Goal: Task Accomplishment & Management: Use online tool/utility

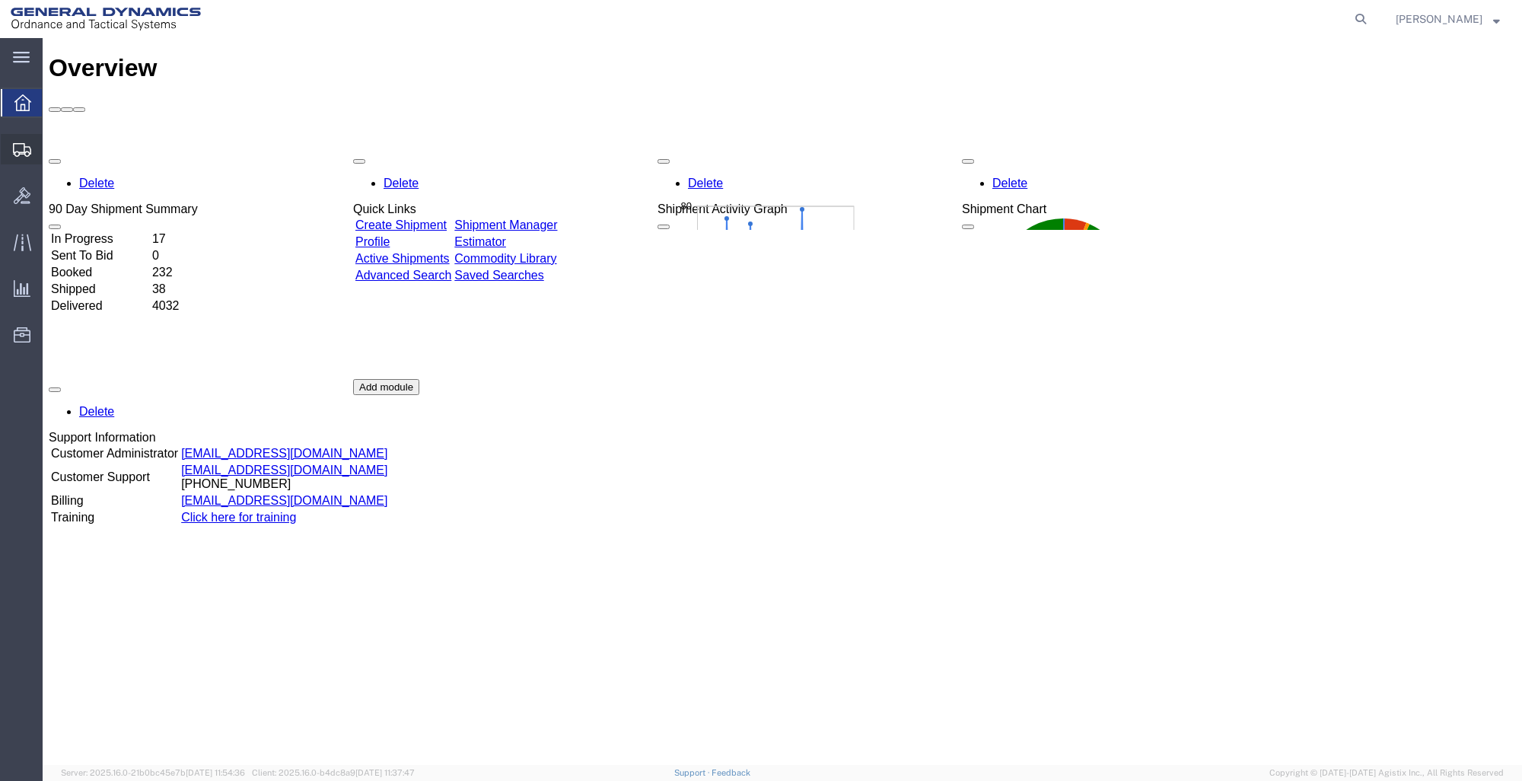
click at [0, 0] on span "Create Shipment" at bounding box center [0, 0] width 0 height 0
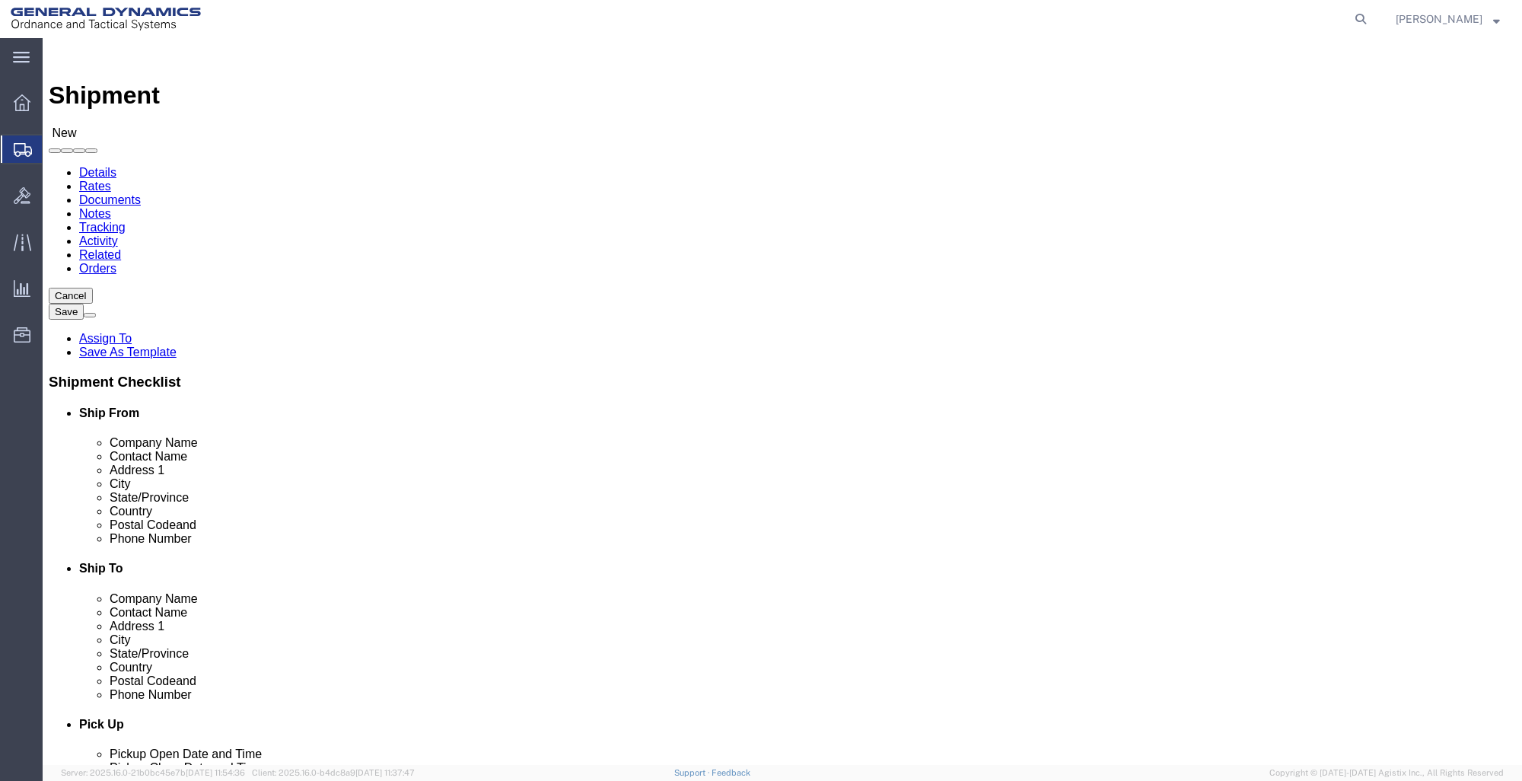
select select
select select "MYPROFILE"
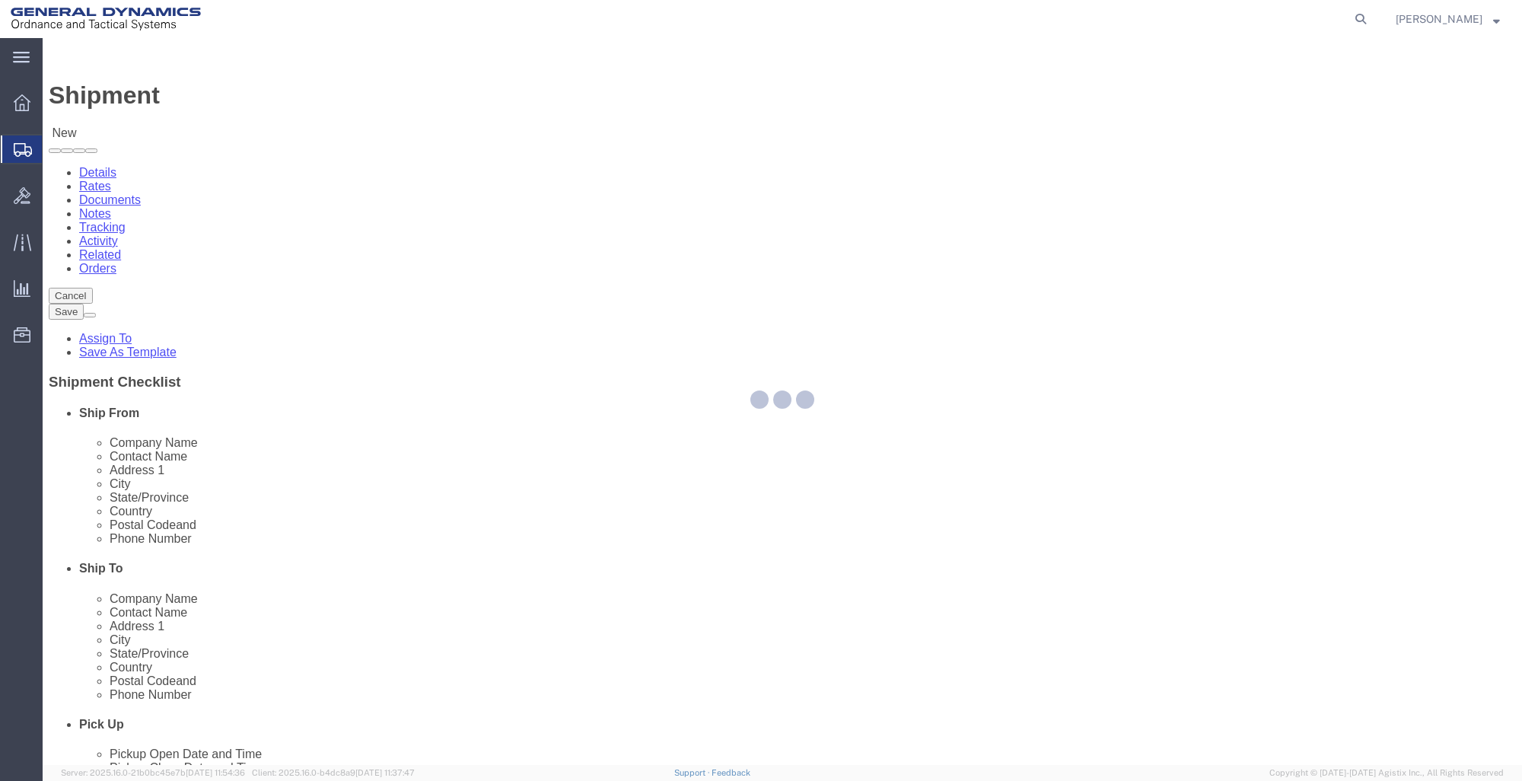
select select "ME"
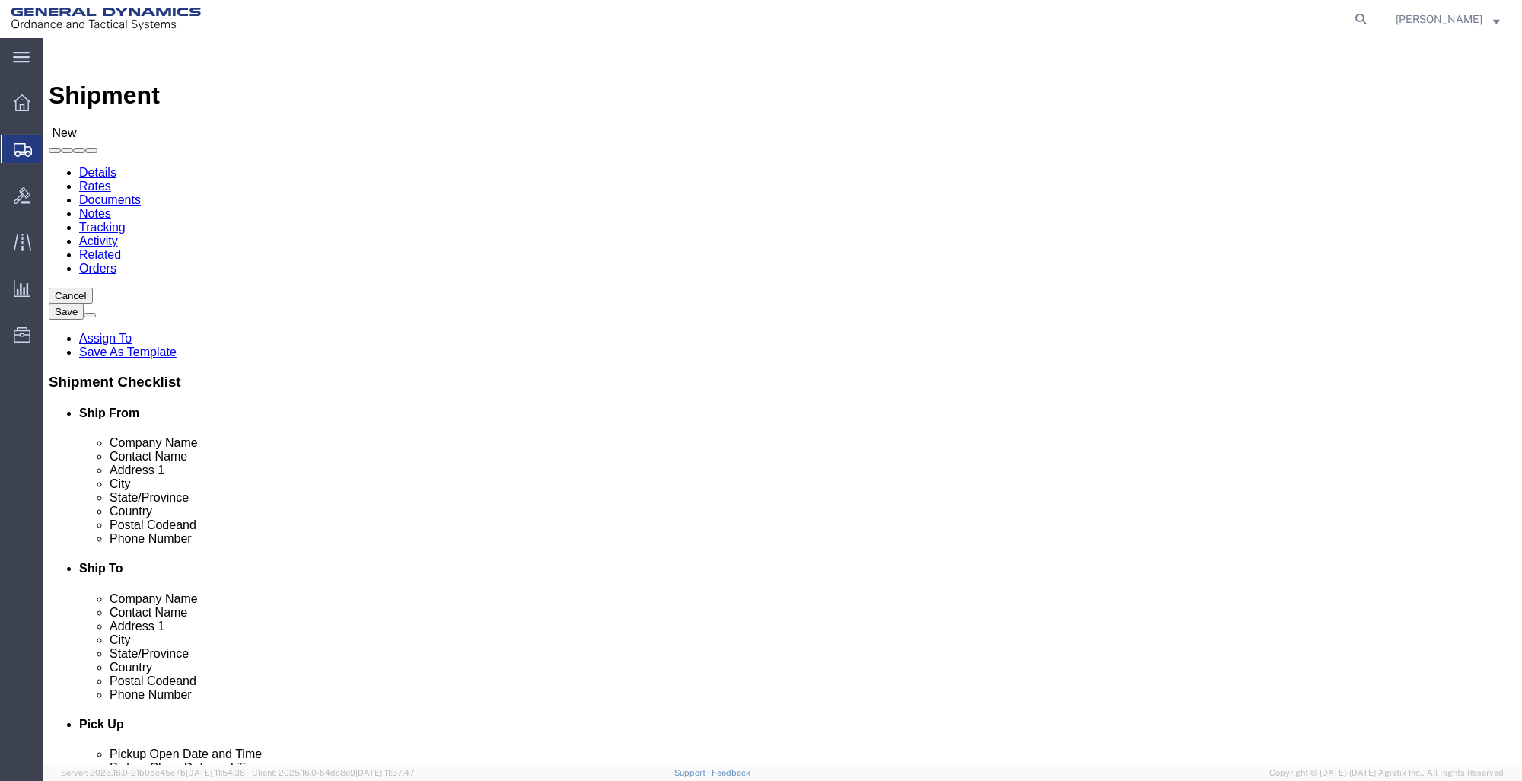
click input "text"
type input "r"
type input "[PERSON_NAME]"
type input "RECEIVING"
click input "3549"
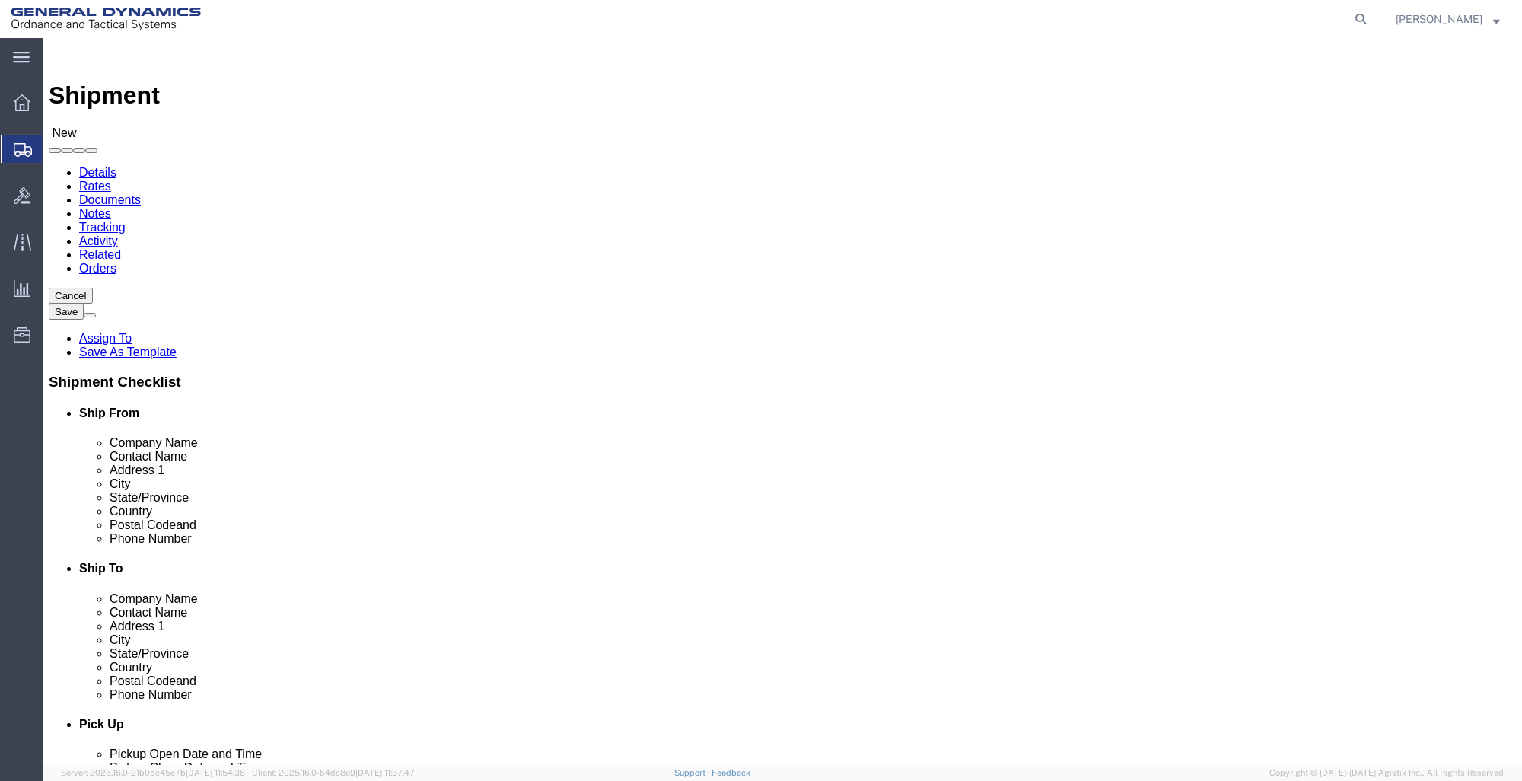
type input "[STREET_ADDRESS]"
type input "DANVILLE"
type input "I"
type input "IL"
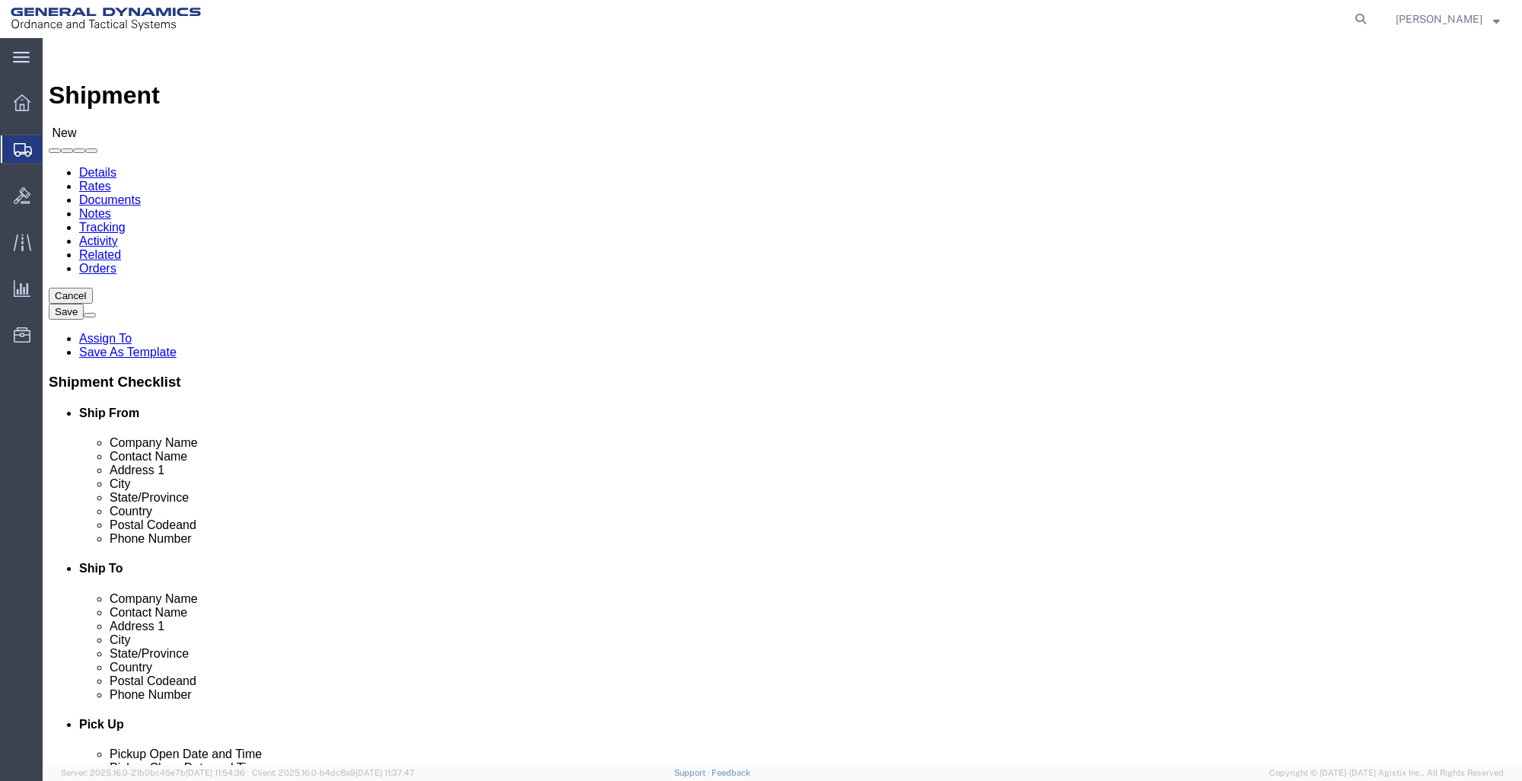
type input "ILL"
type input "61832"
type input "[PHONE_NUMBER]"
click div "Contact Name RECEIVING"
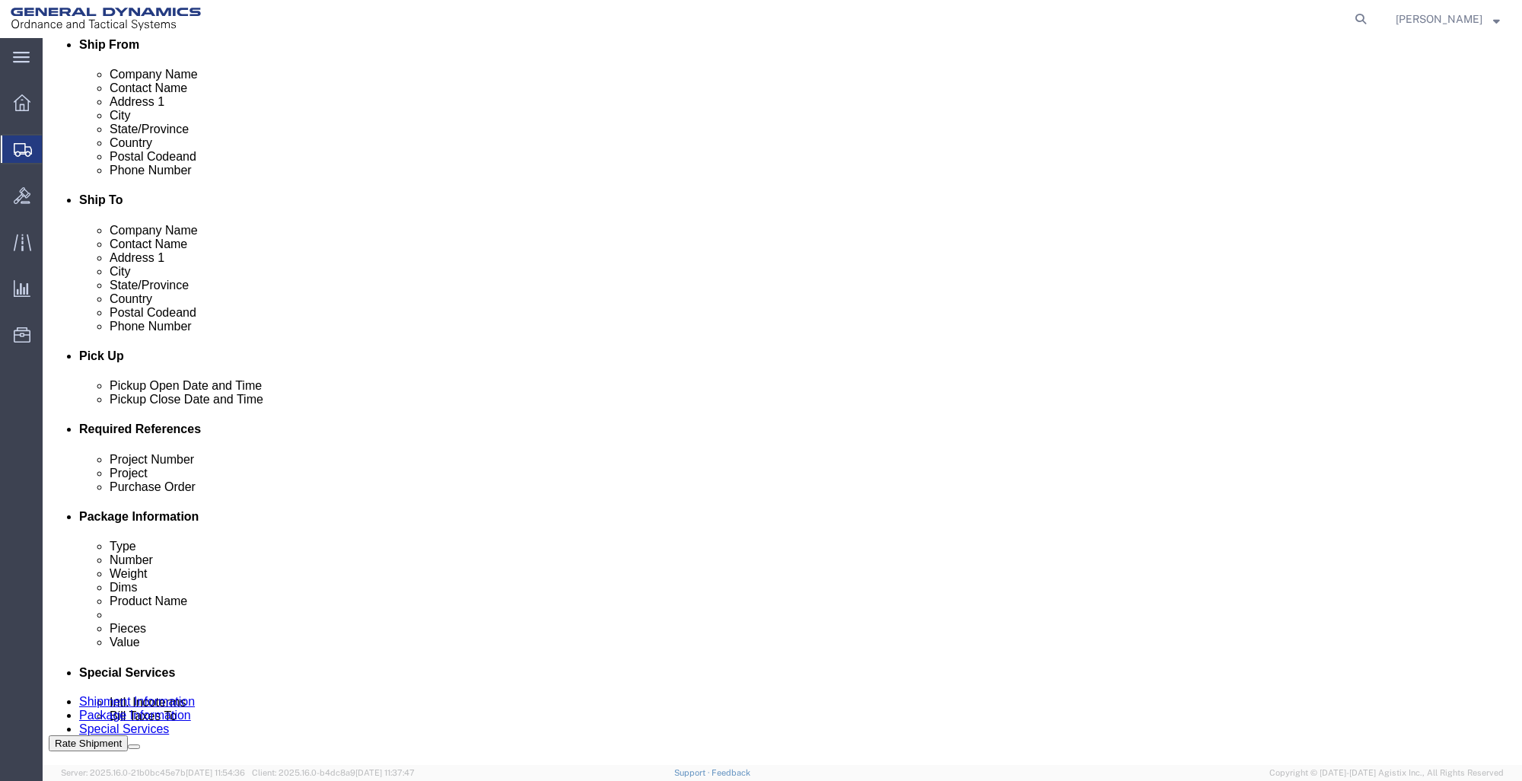
scroll to position [380, 0]
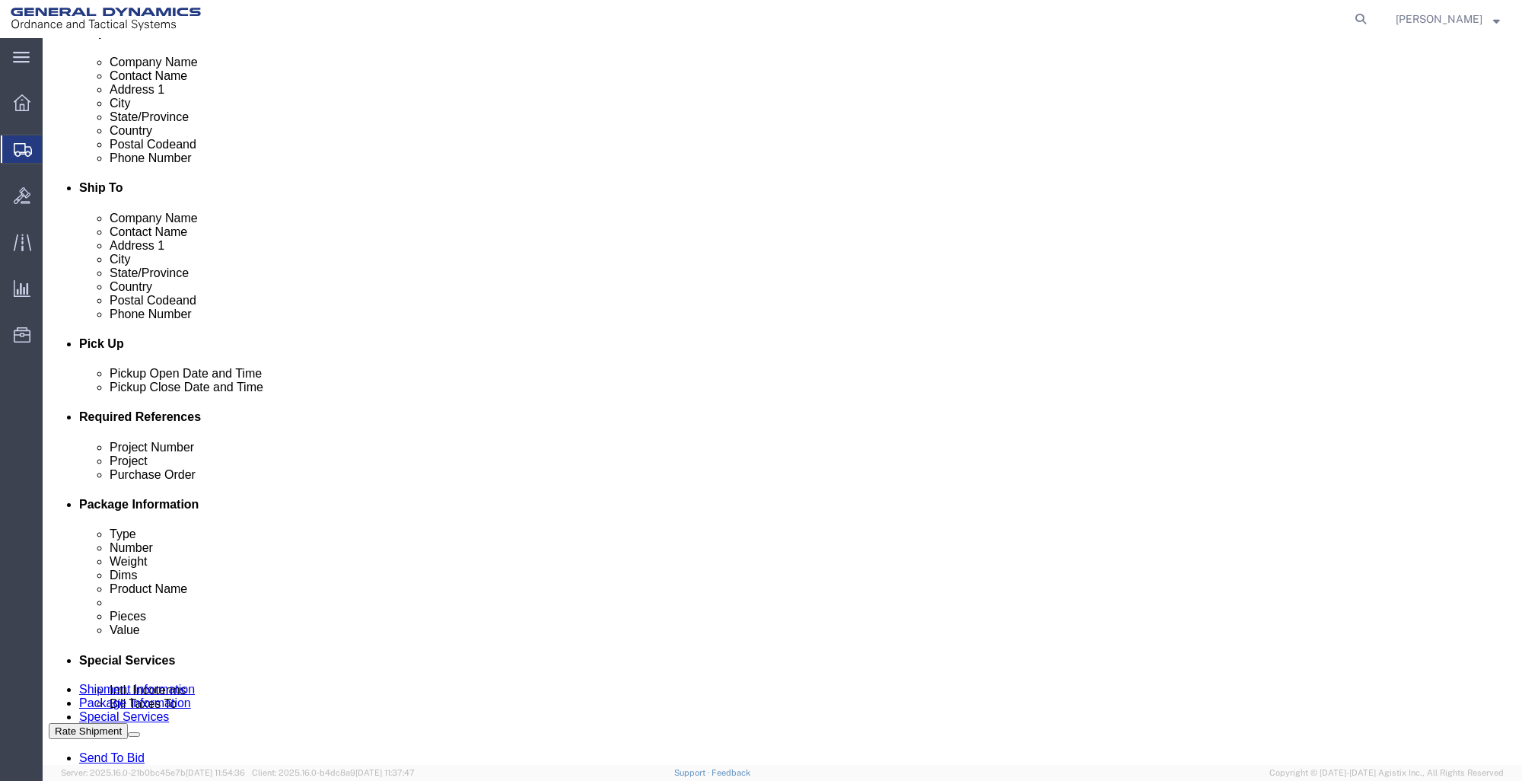
click div "[DATE] 9:00 AM"
type input "7:00 PM"
click button "Apply"
click input "text"
type input "21101259"
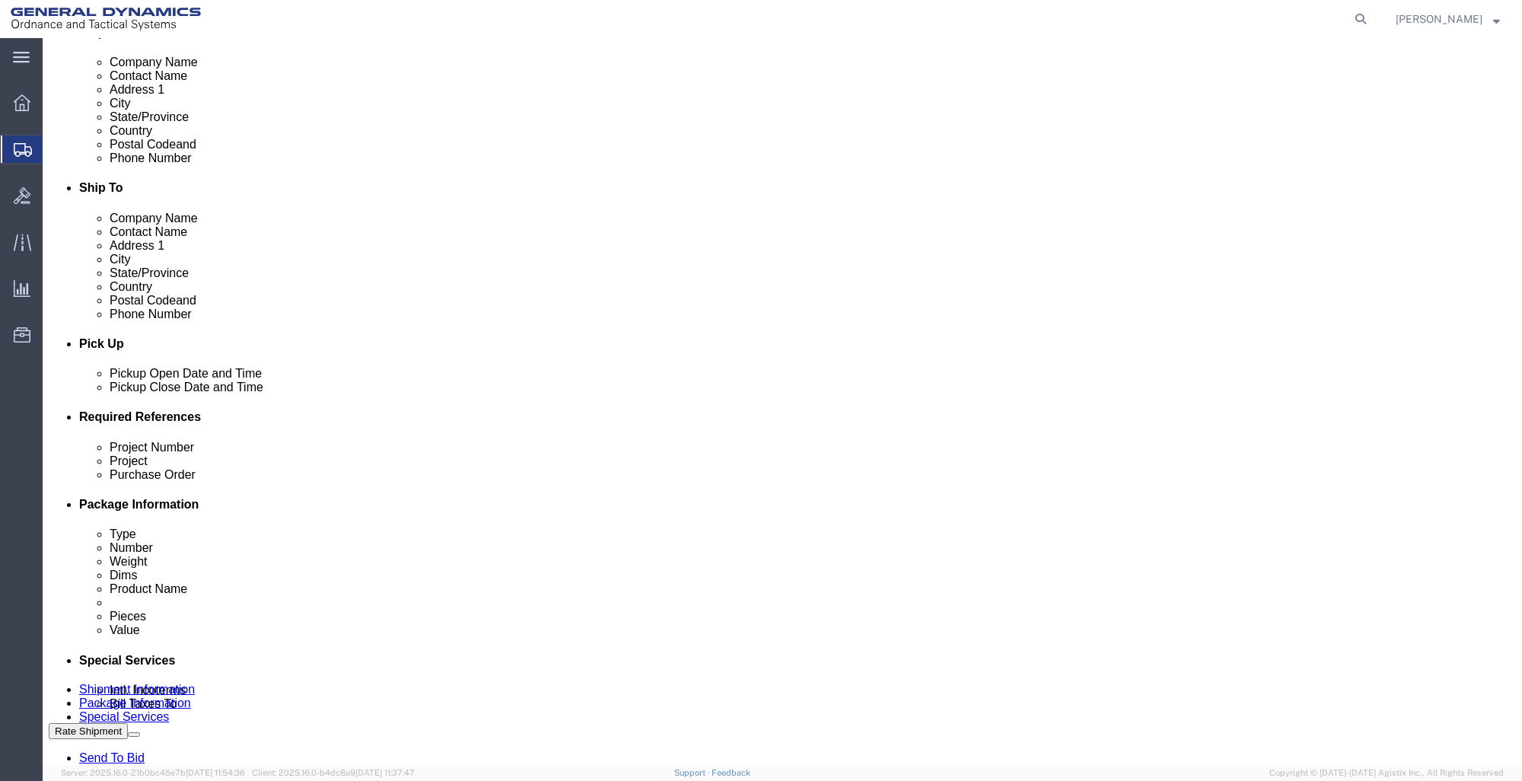
type input "3000.3002"
click input "text"
type input "."
click div "Shipping Mode (Optional)"
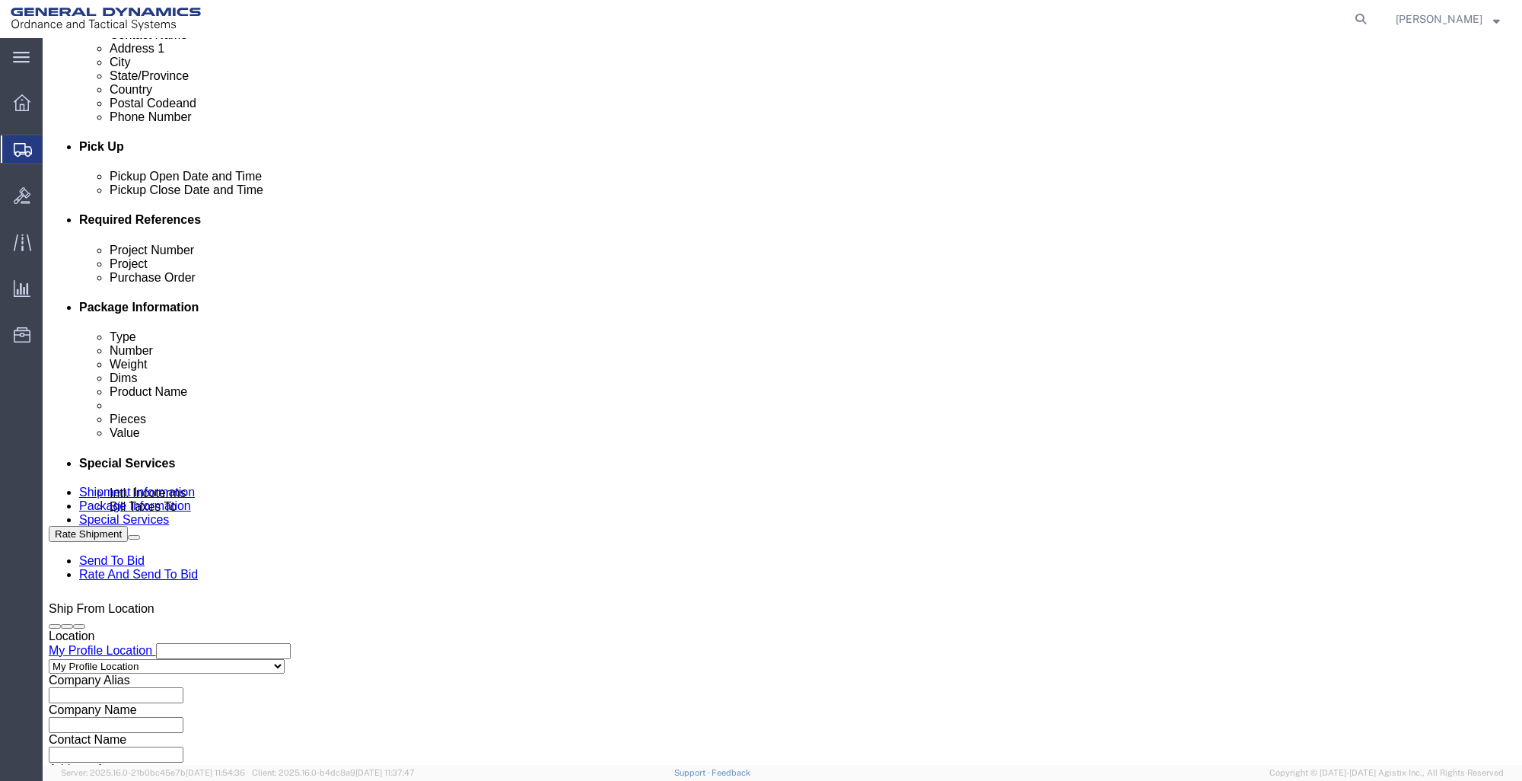
scroll to position [580, 0]
click div "Previous Continue"
click button "Continue"
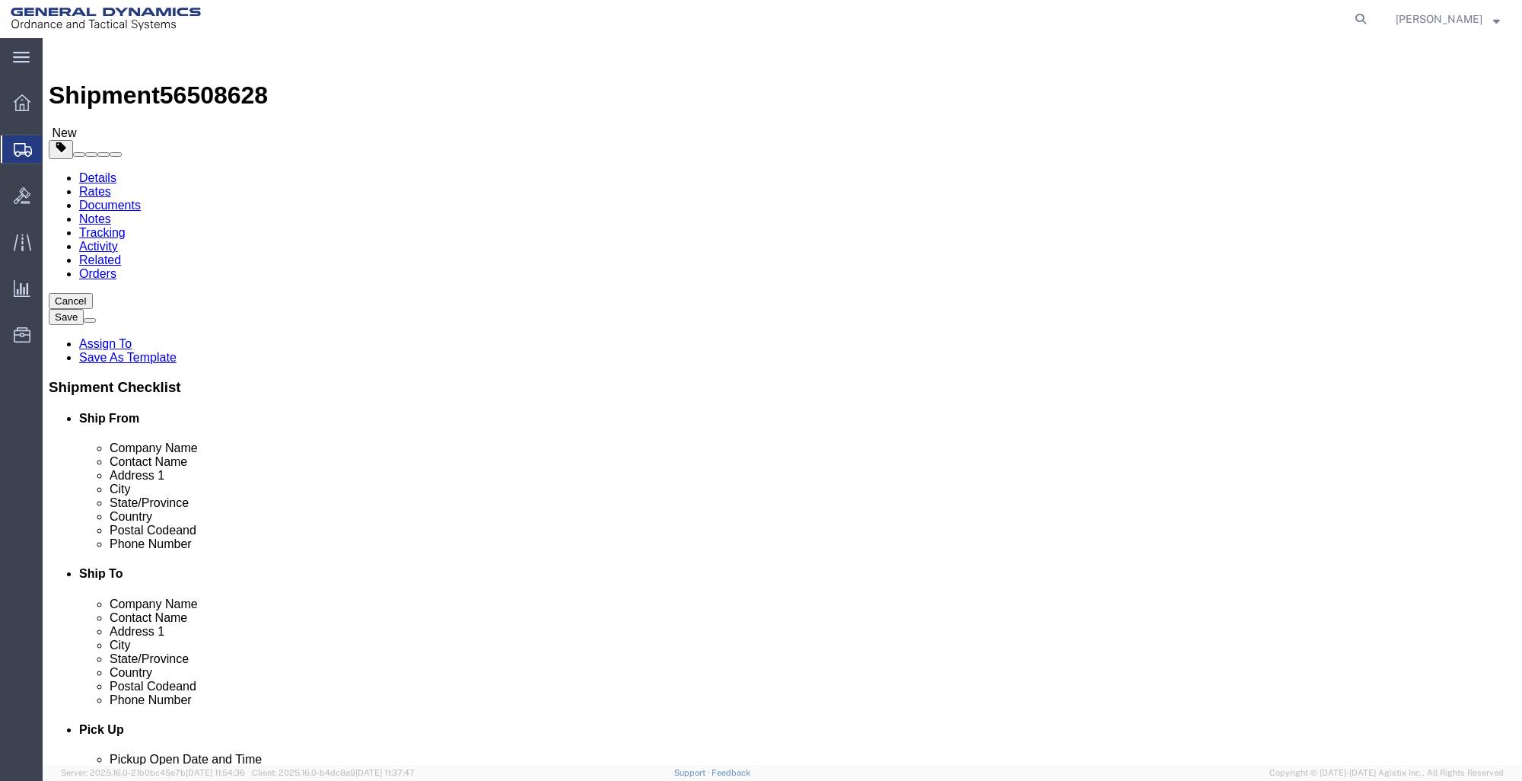
click select "Select Bale(s) Basket(s) Bolt(s) Bottle(s) Buckets Bulk Bundle(s) Can(s) Cardbo…"
select select "PSNS"
click select "Select Bale(s) Basket(s) Bolt(s) Bottle(s) Buckets Bulk Bundle(s) Can(s) Cardbo…"
click input "text"
type input "48"
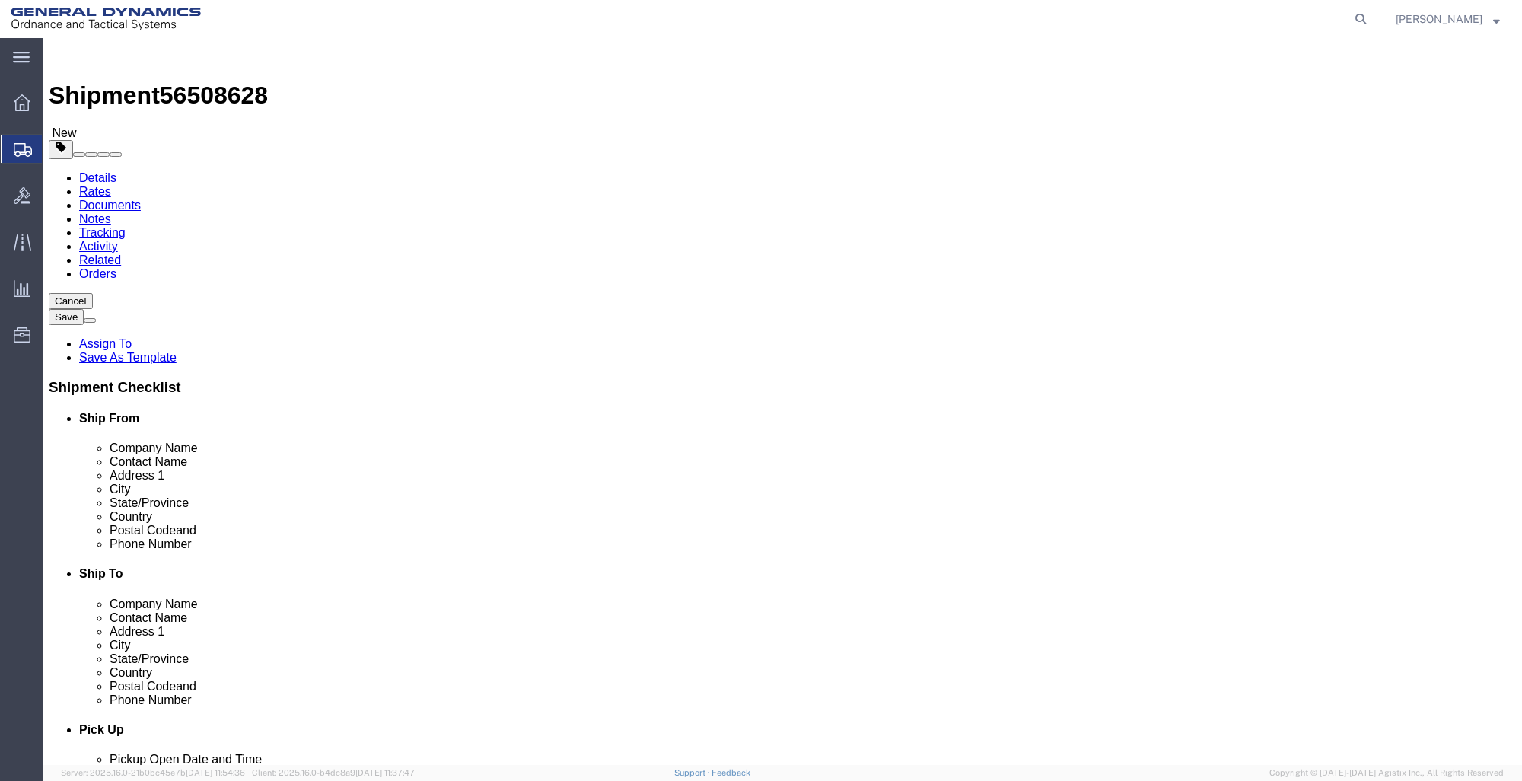
type input "40"
type input "18"
type input "190"
click link "Add Content"
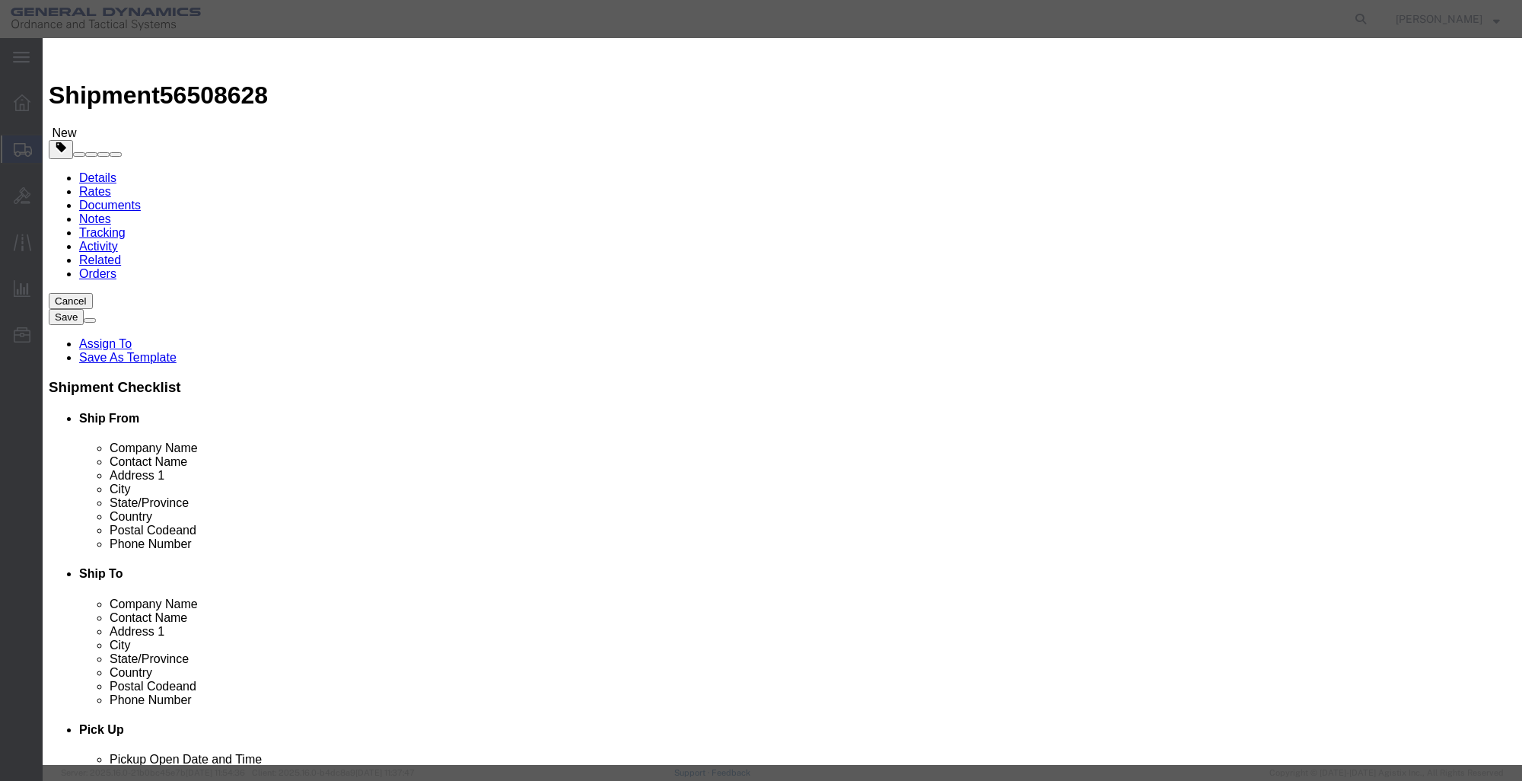
click input "text"
type input "TRAINING AMMUNITION"
type input "1"
drag, startPoint x: 522, startPoint y: 146, endPoint x: 454, endPoint y: 131, distance: 70.2
click div "Product Name TRAINING AMMUNITION Pieces 0 Select Bag Barrels 100Board Feet Bott…"
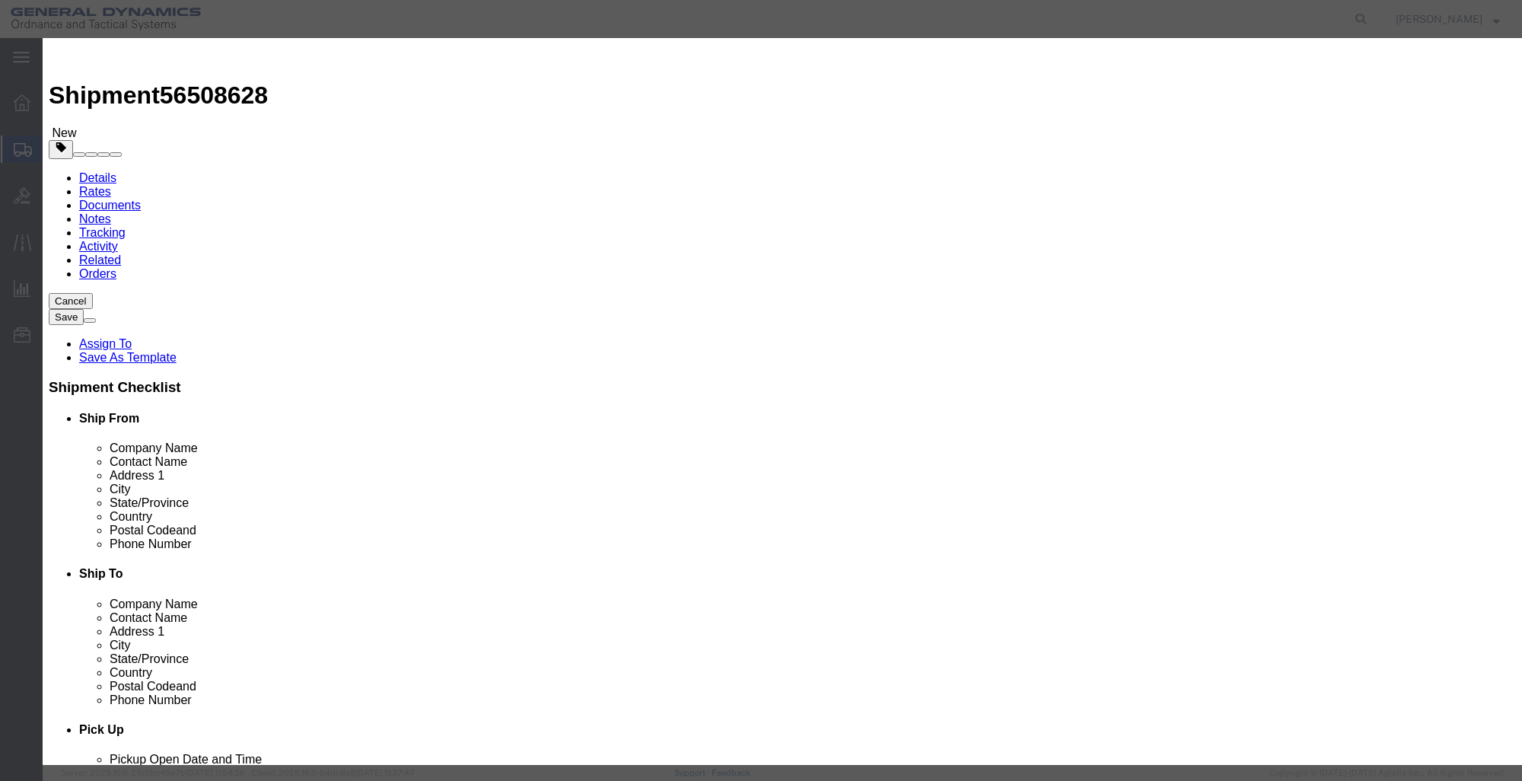
type input "1"
click button "Save & Close"
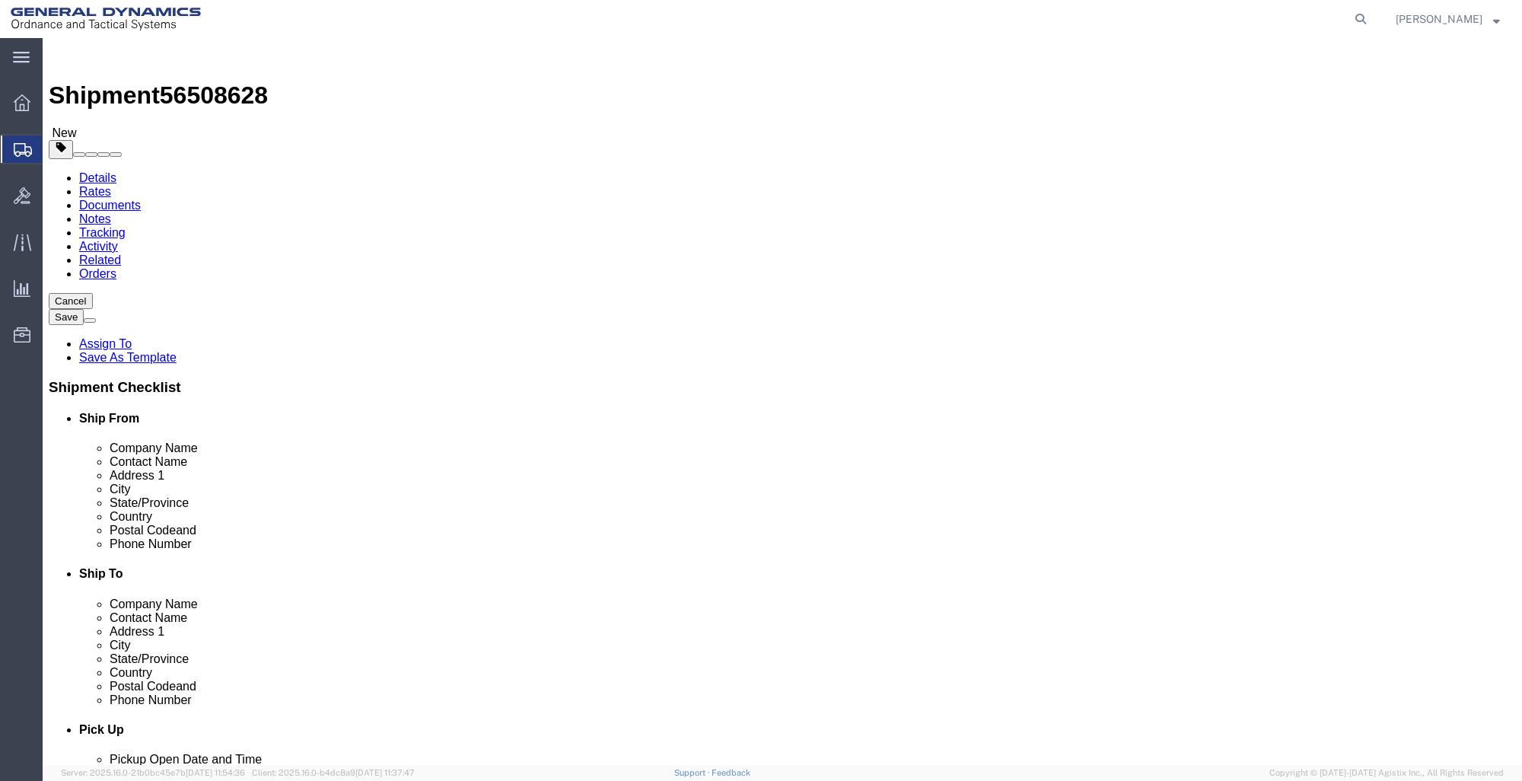
click dd "1.00 USD"
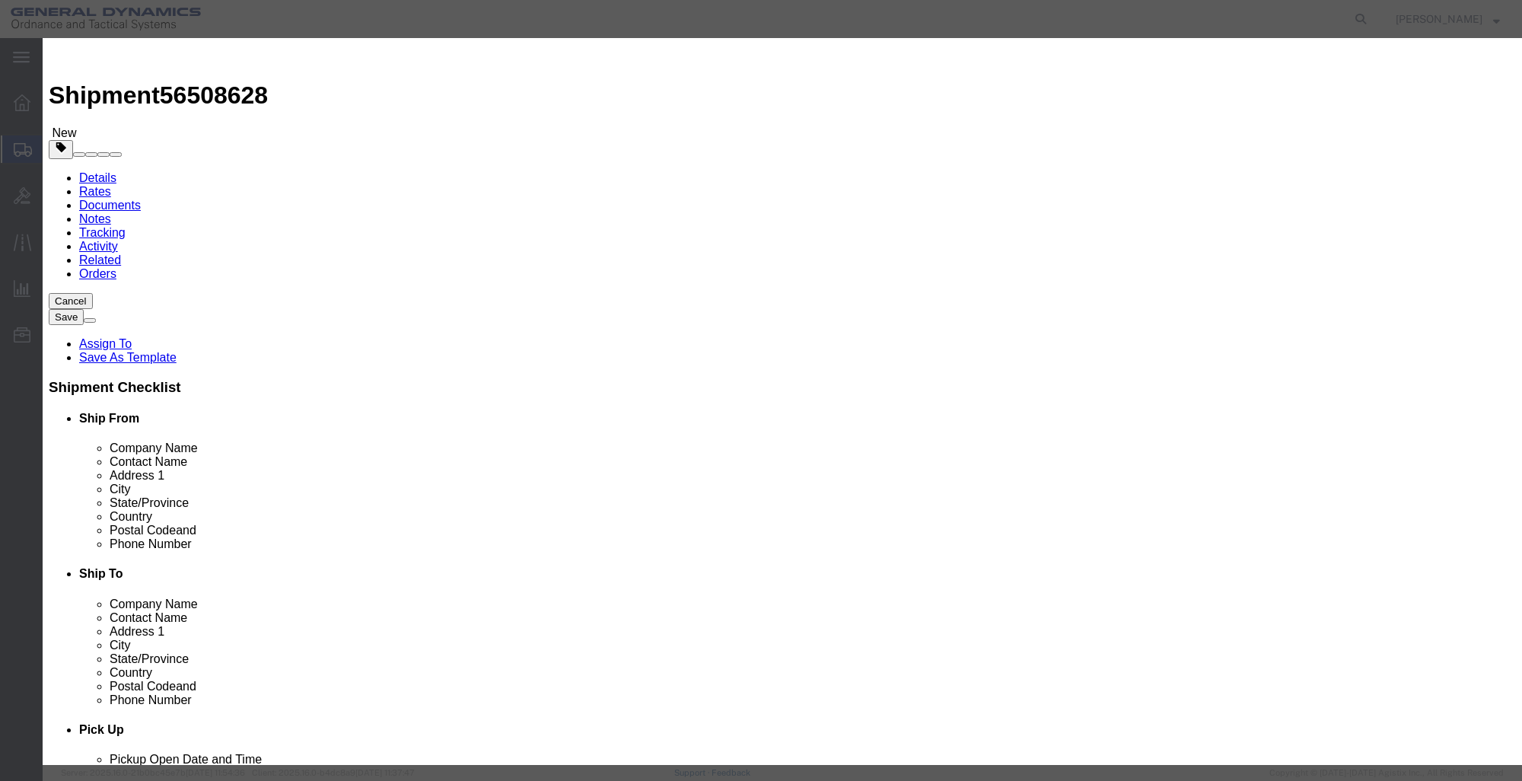
click select "Select 50 55 60 65 70 85 92.5 100 125 175 250 300 400"
select select "250"
click select "Select 50 55 60 65 70 85 92.5 100 125 175 250 300 400"
click button "Save & Close"
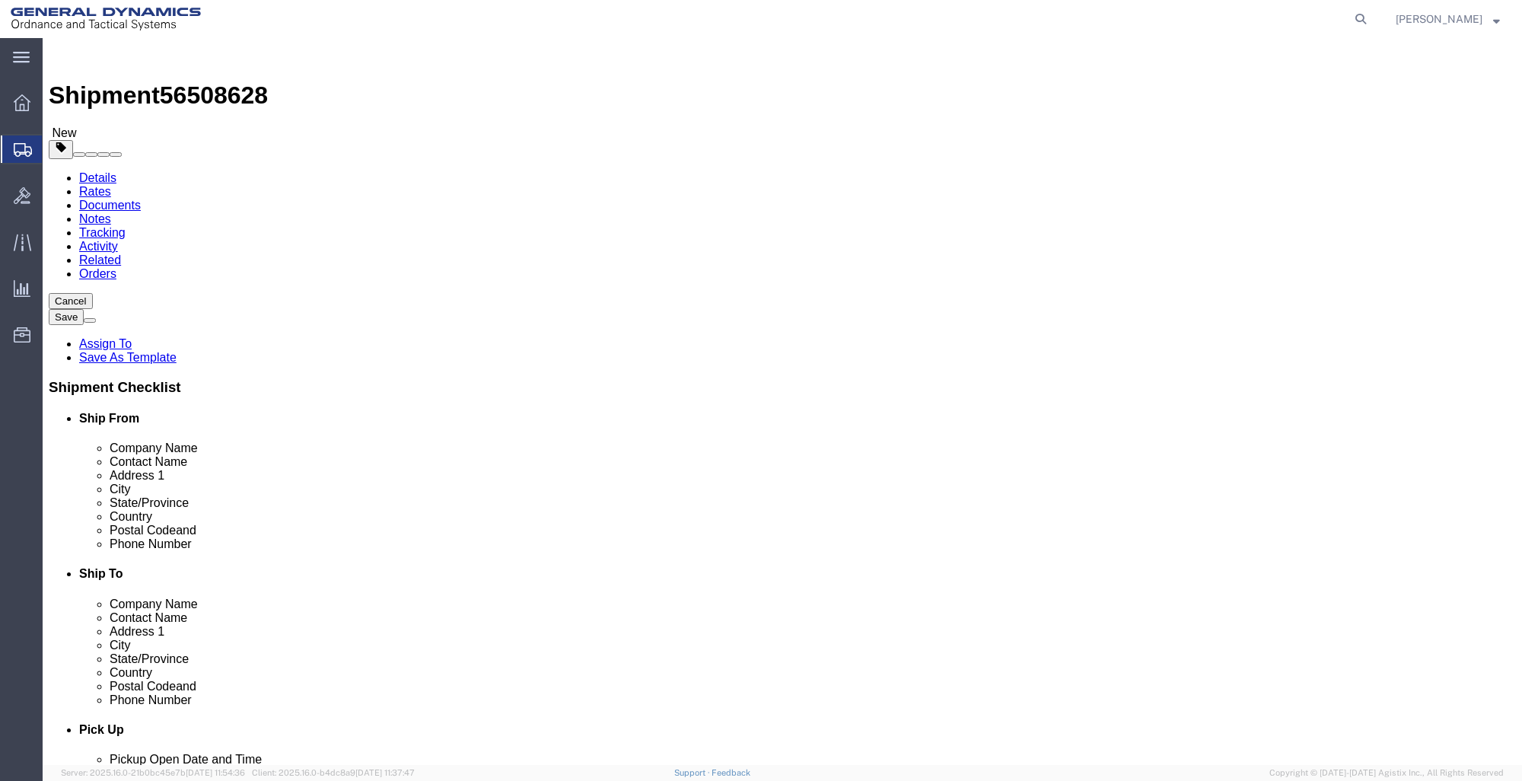
click button "Continue"
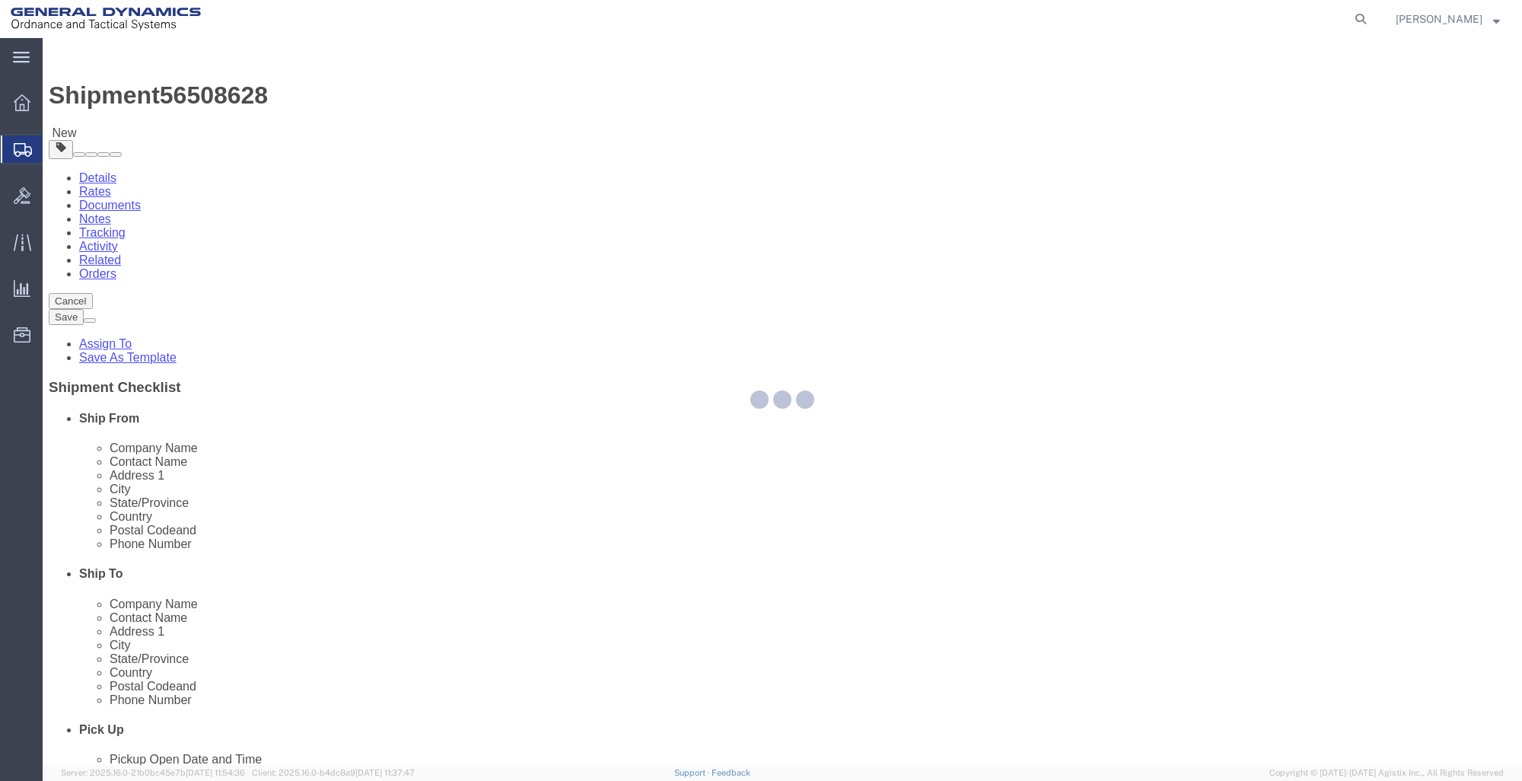
select select
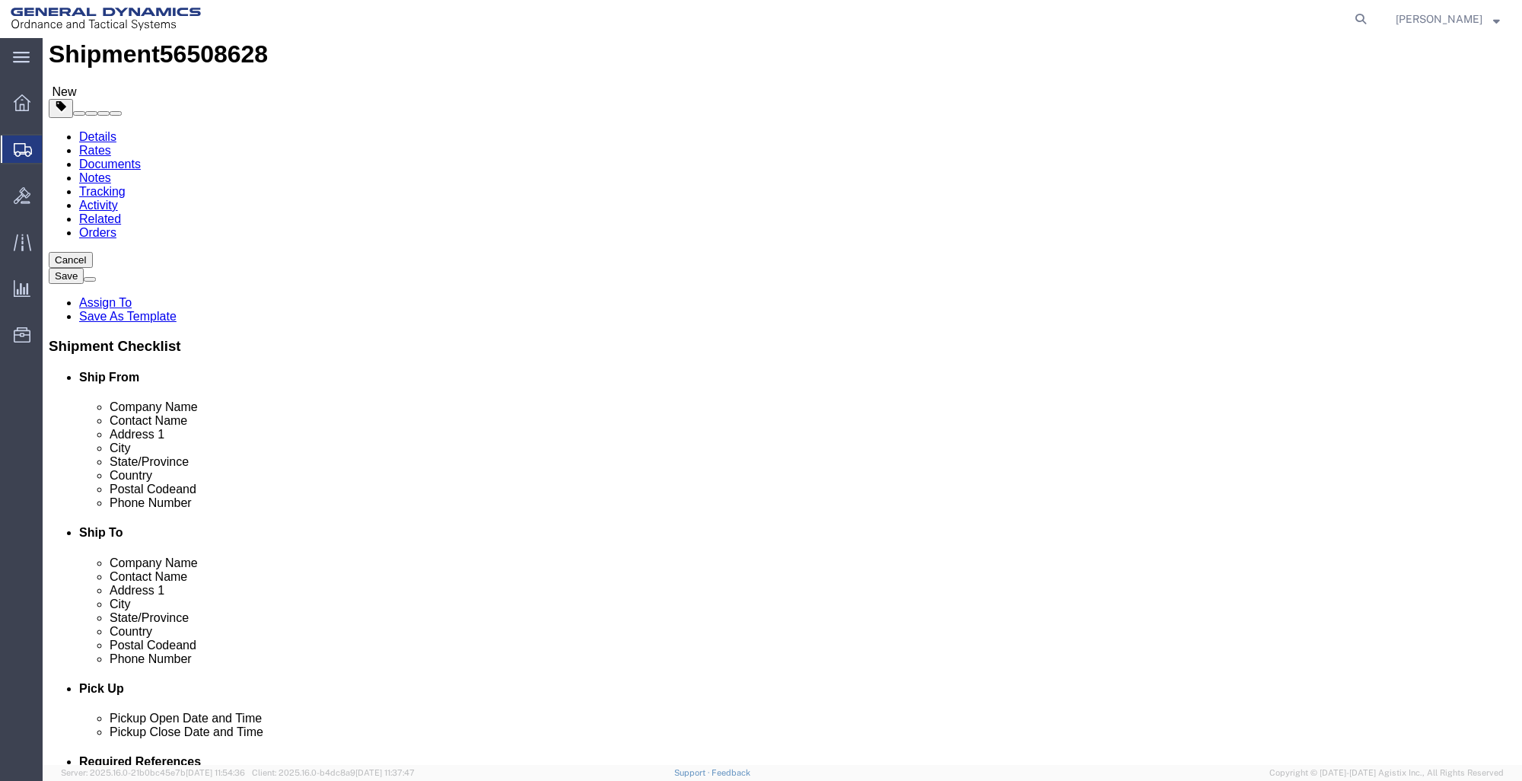
scroll to position [152, 0]
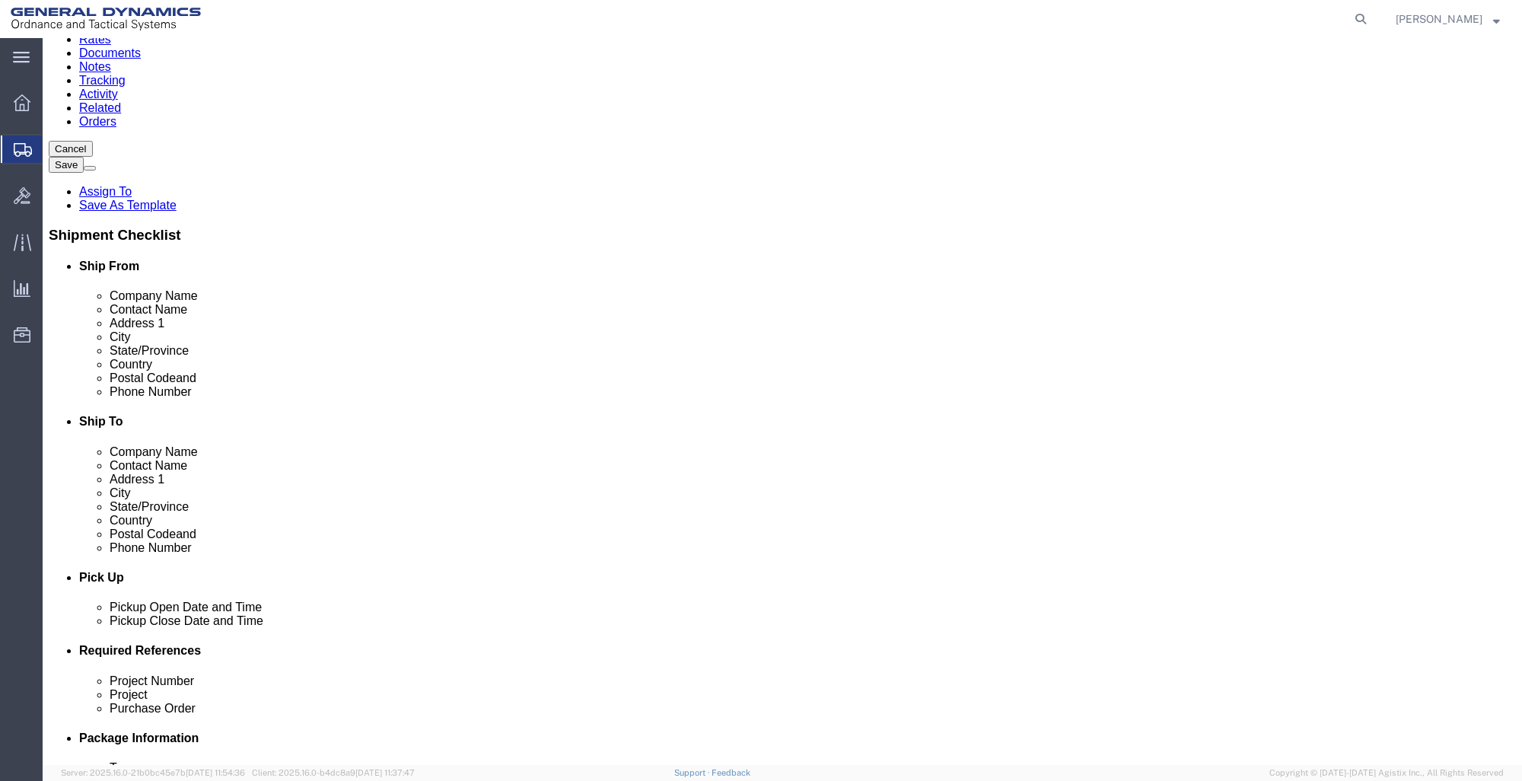
click button "Rate Shipment"
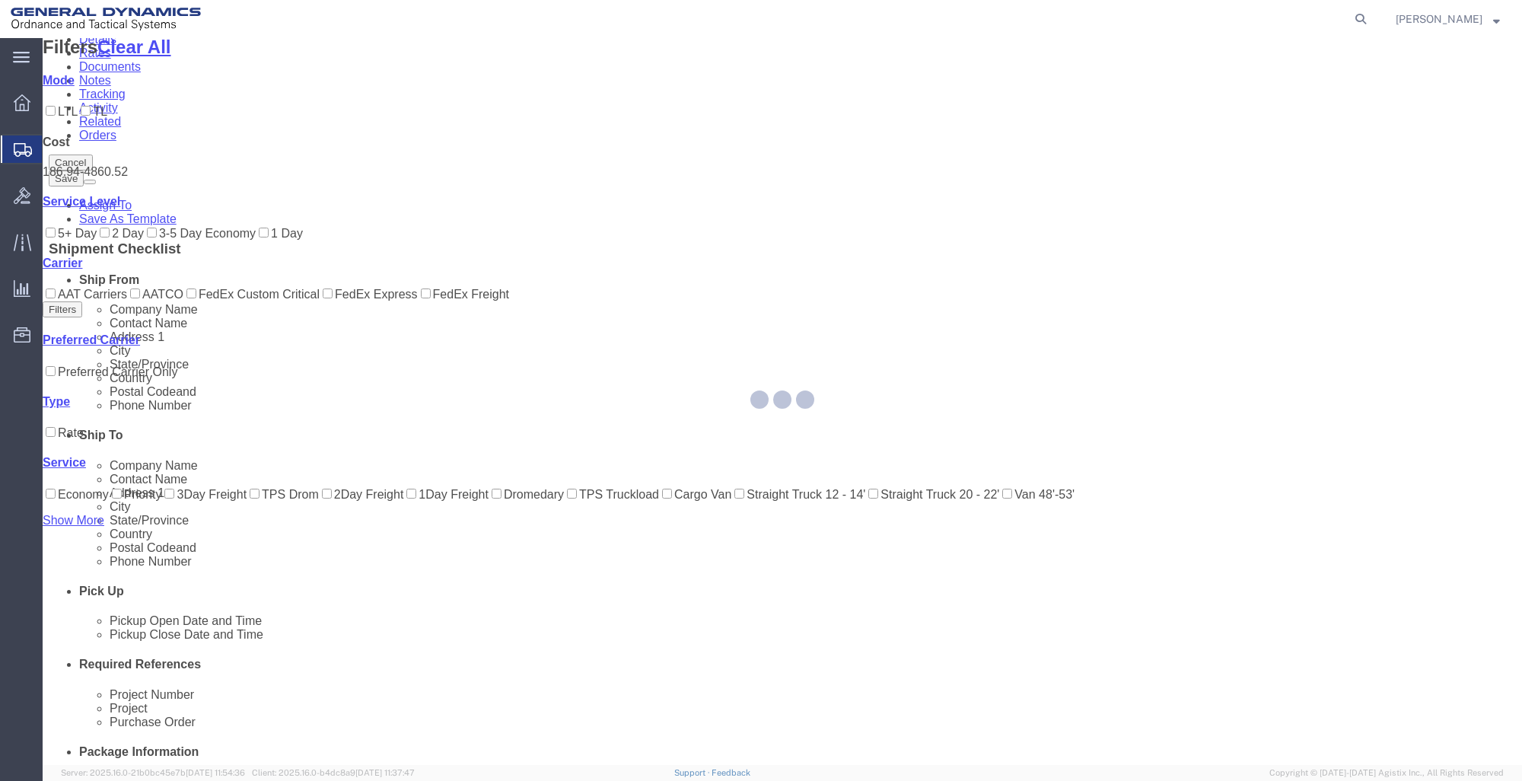
scroll to position [0, 0]
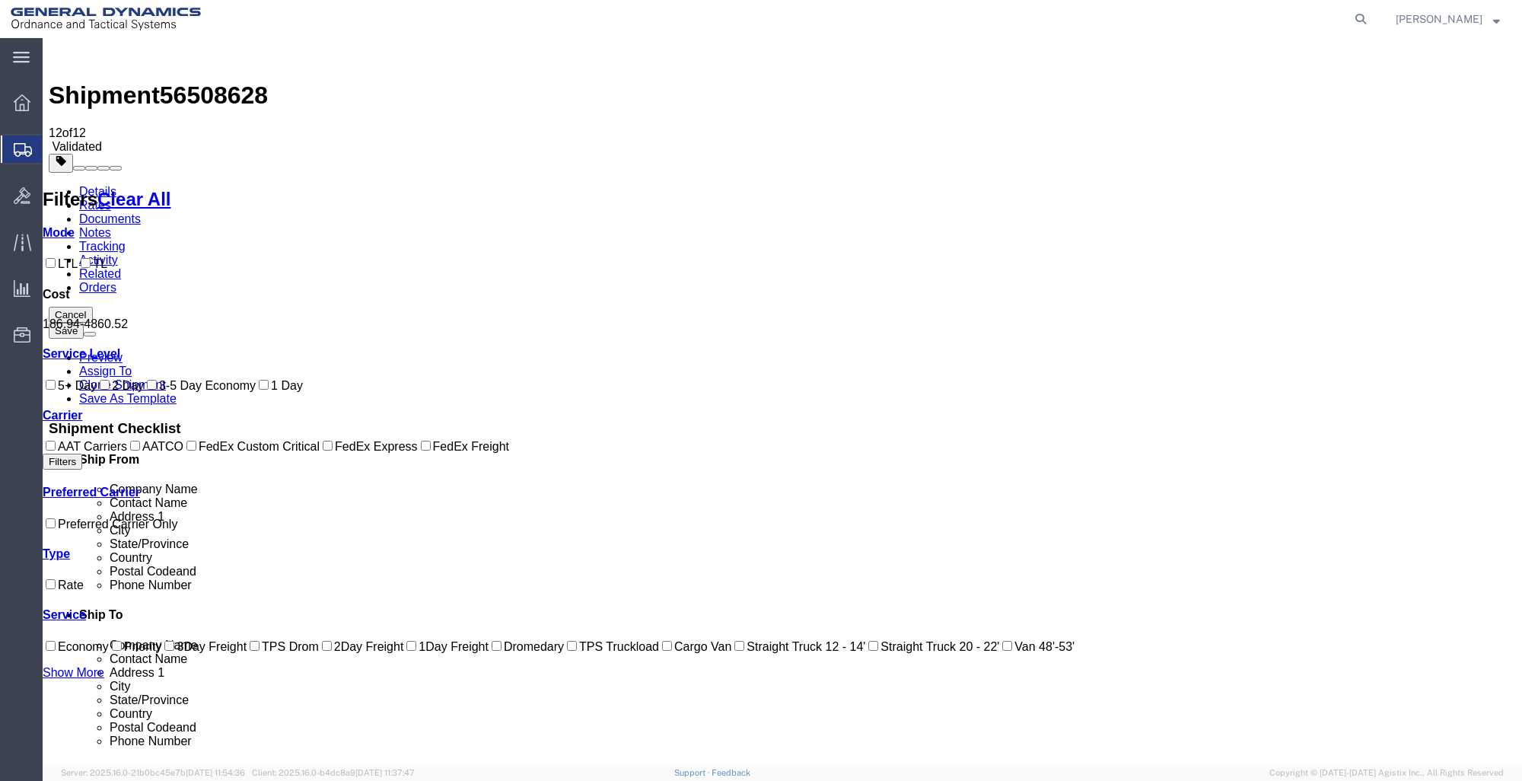
click at [96, 185] on link "Details" at bounding box center [97, 191] width 37 height 13
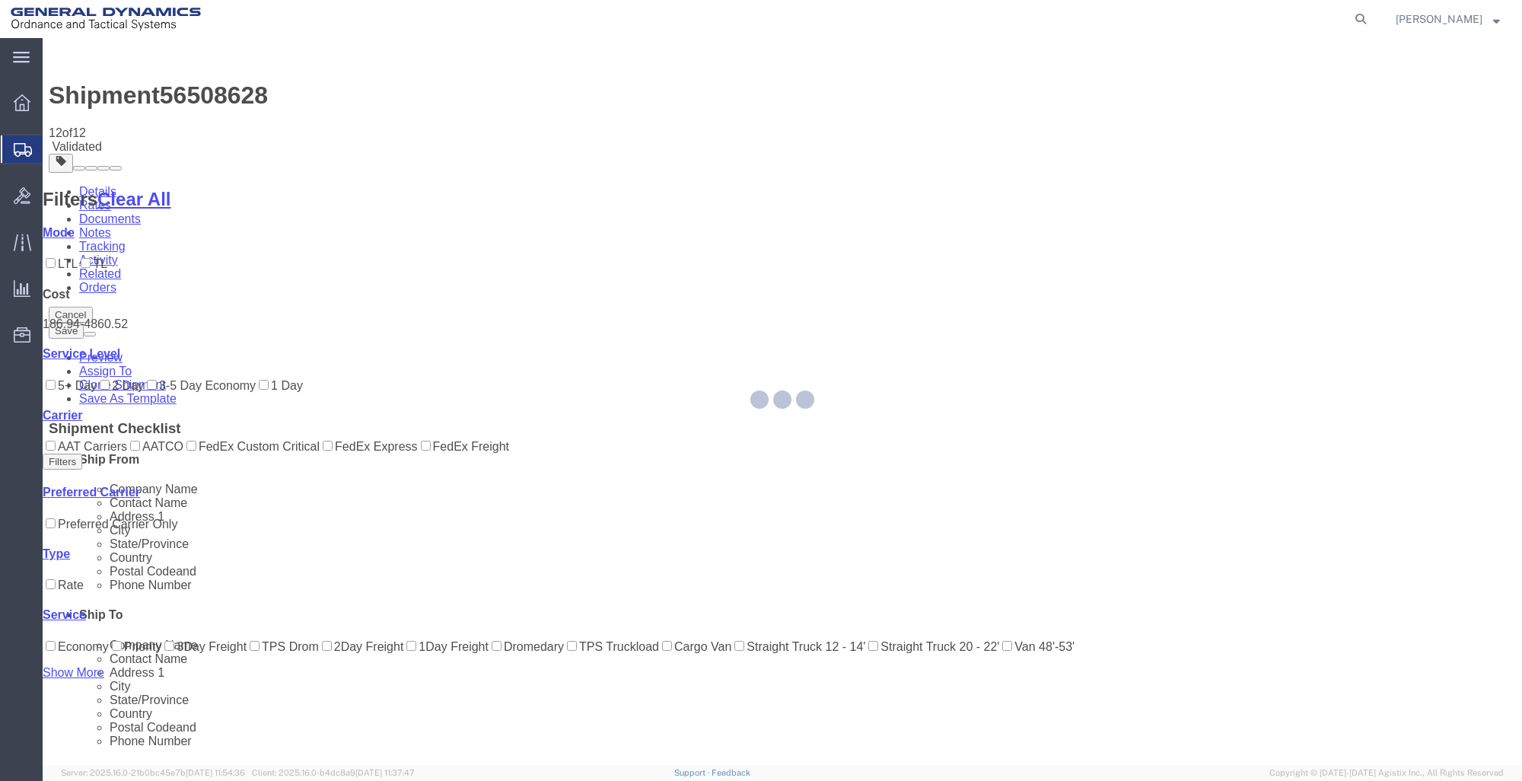
select select "15180"
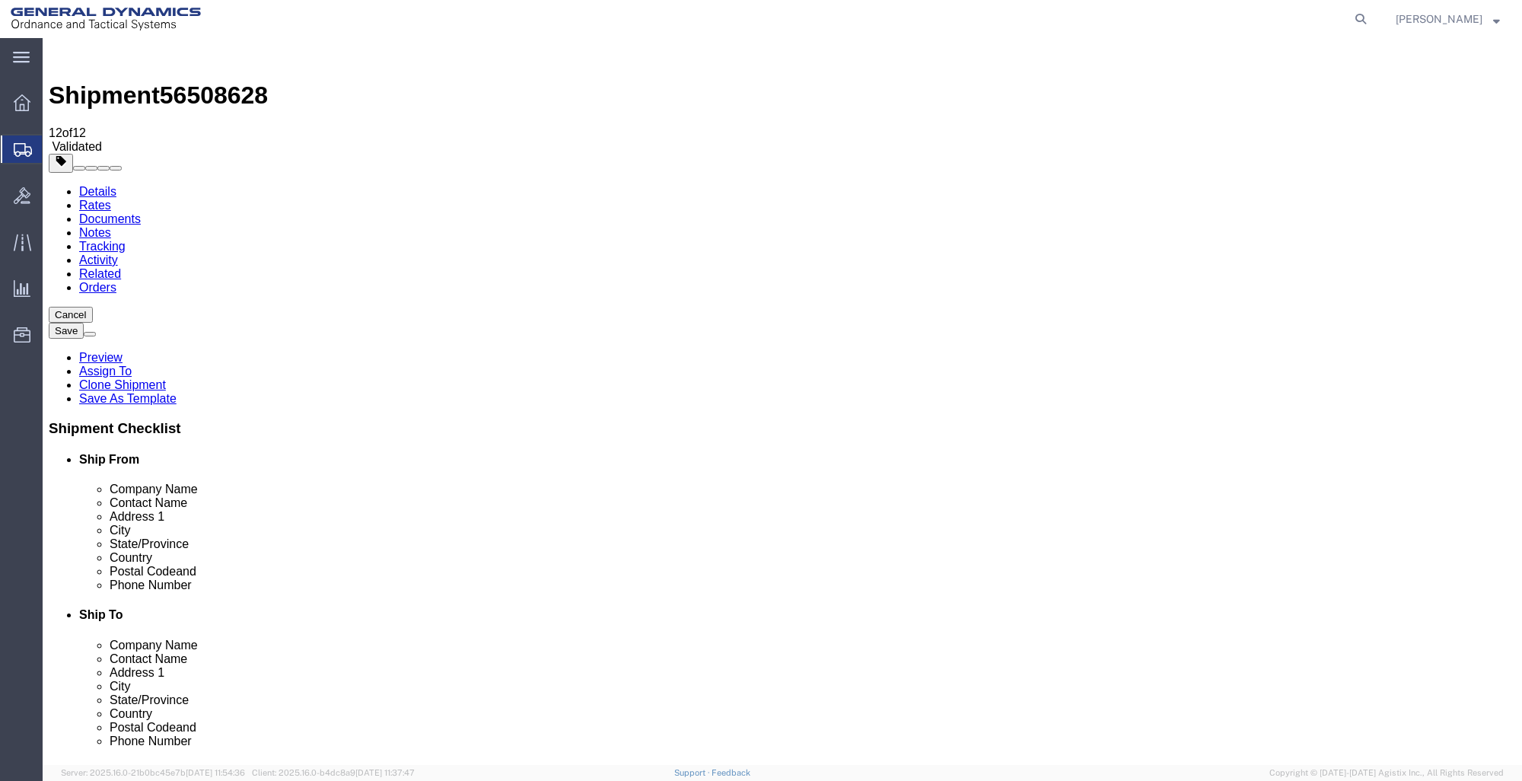
click icon
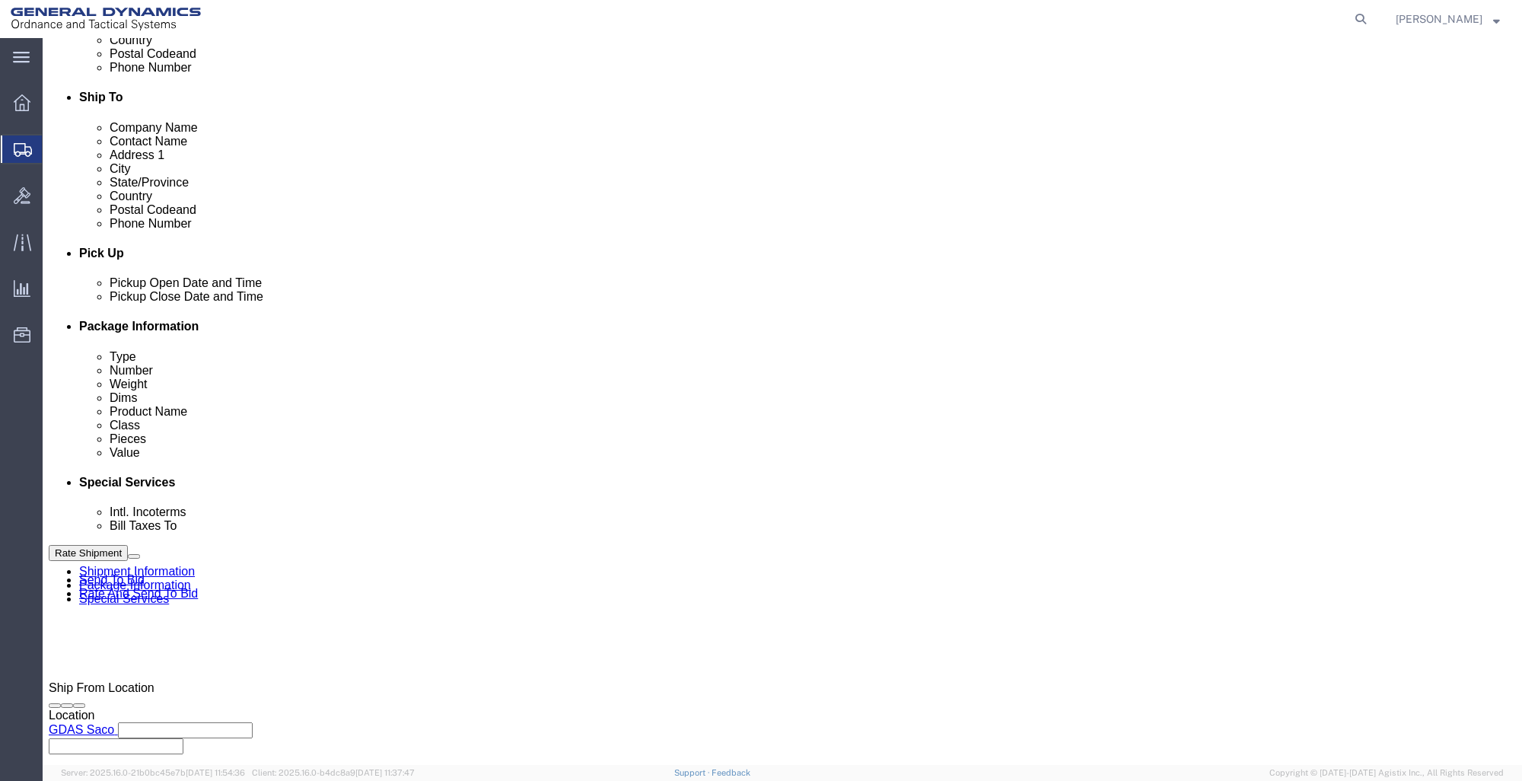
scroll to position [609, 0]
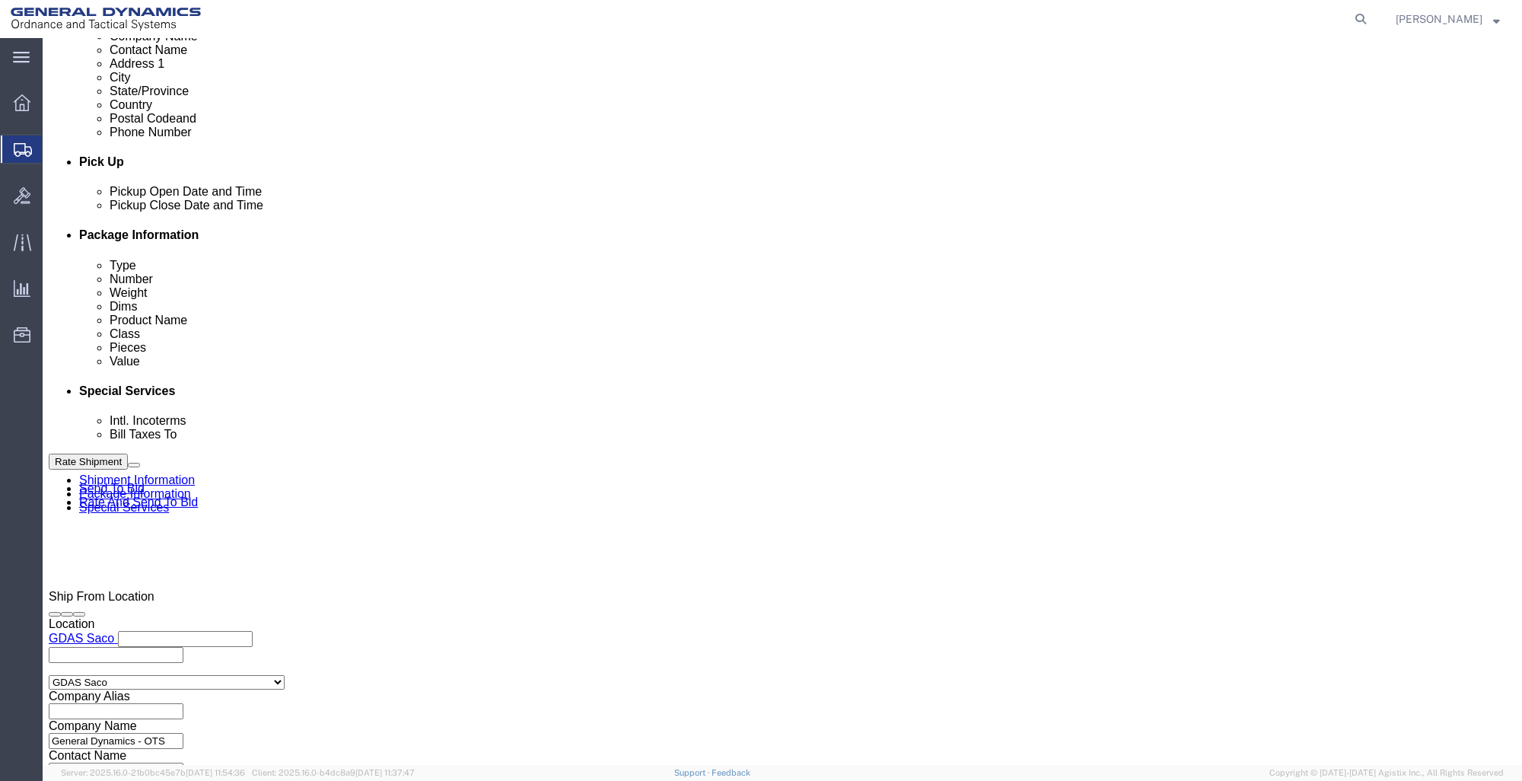
click select "Select Recipient Account Sender/Shipper Third Party Account"
select select "RCPN"
click select "Select Recipient Account Sender/Shipper Third Party Account"
type input "[STREET_ADDRESS]"
select select "US"
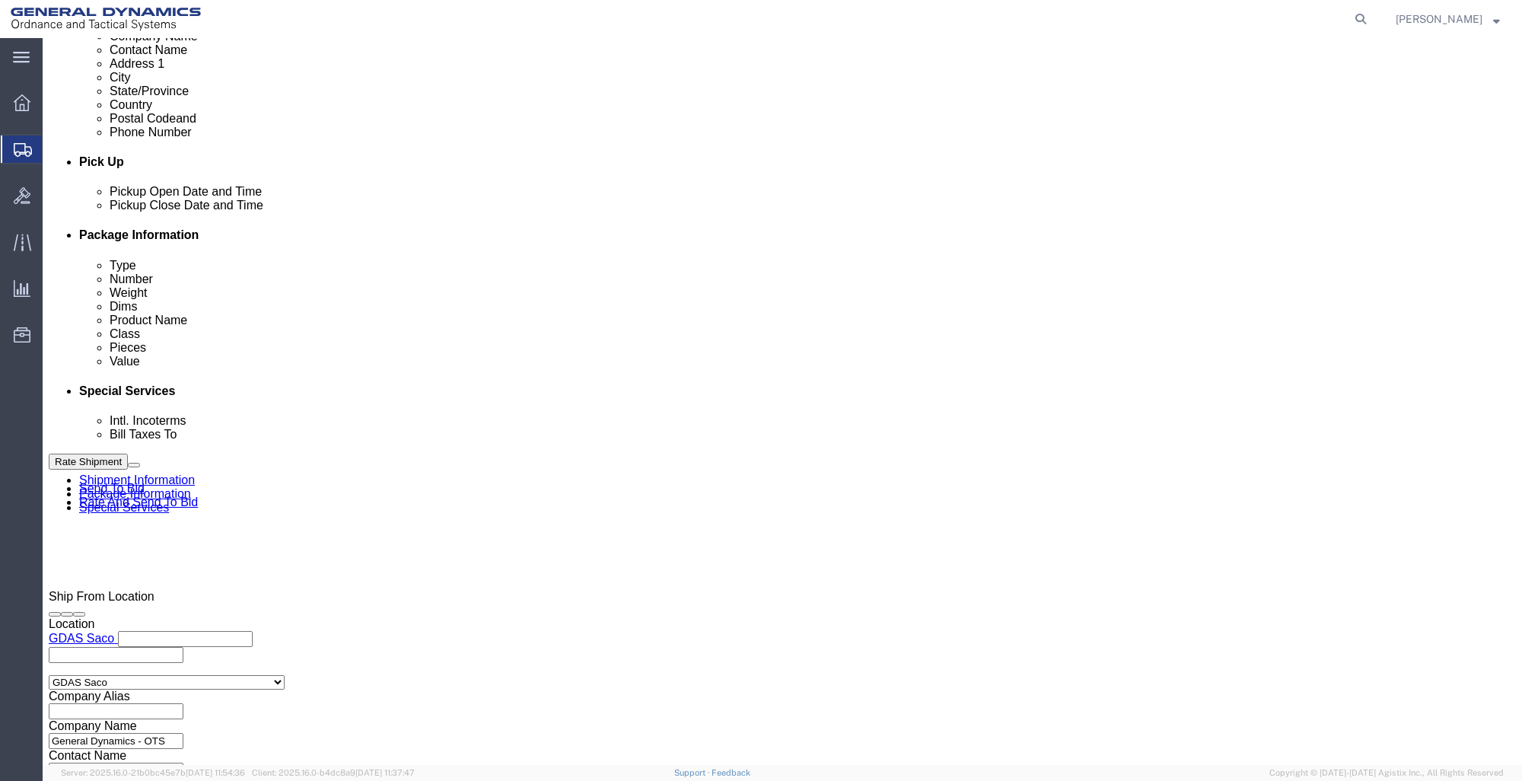
select select "IL"
type input "[PHONE_NUMBER]"
type input "RECEIVING"
type input "DANVILLE"
type input "61832"
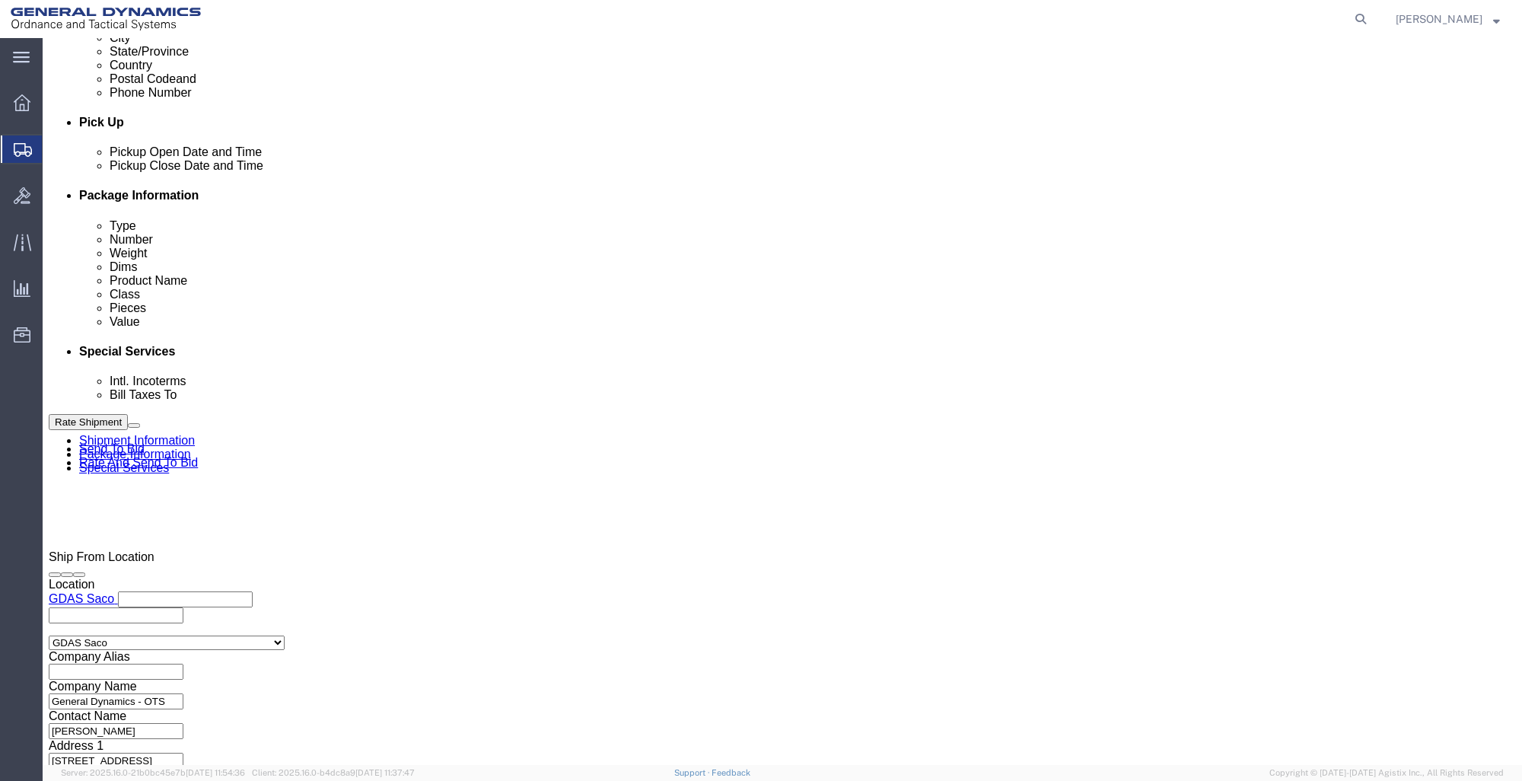
scroll to position [685, 0]
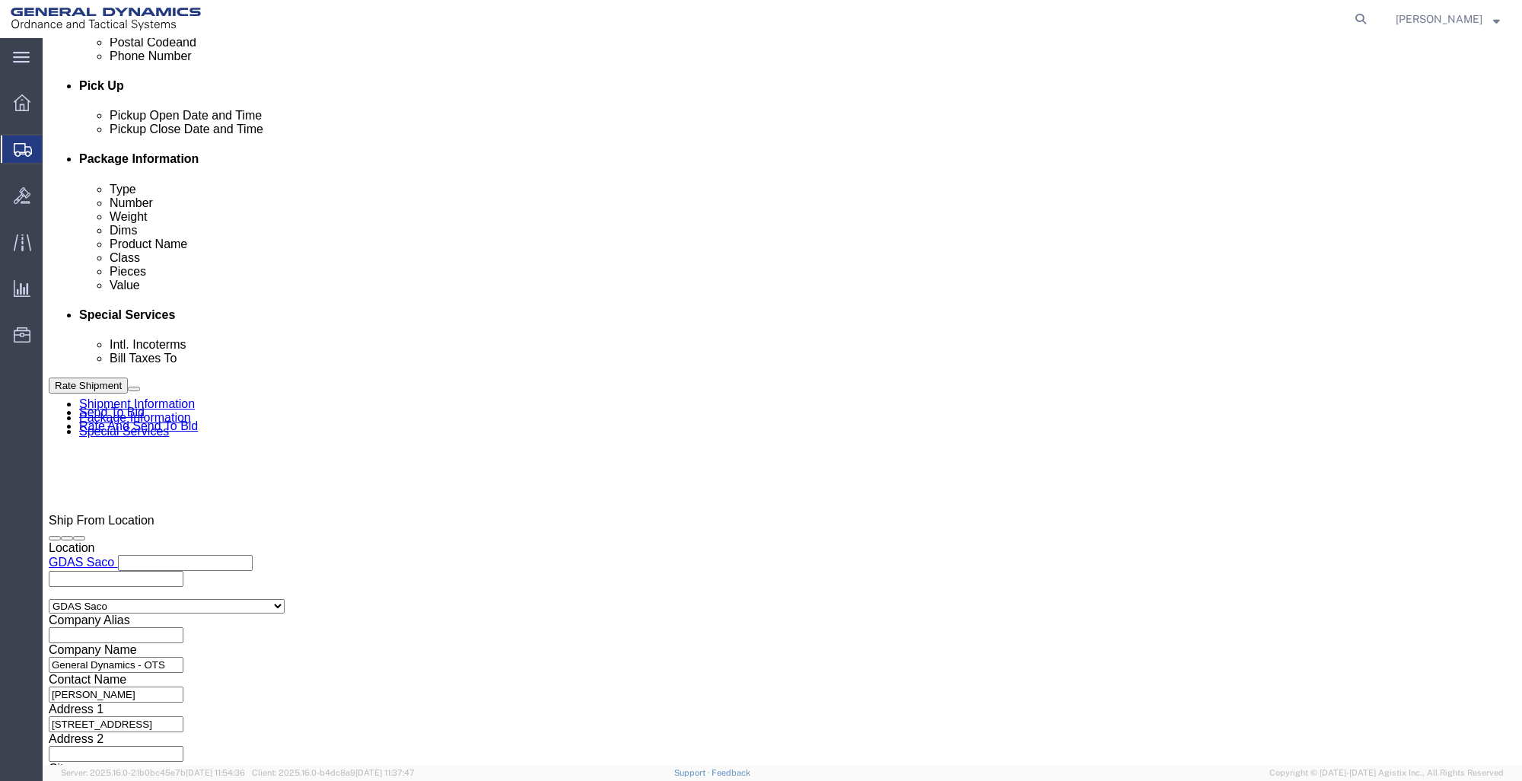
drag, startPoint x: 1291, startPoint y: 702, endPoint x: 603, endPoint y: 384, distance: 756.9
click button "Rate Shipment"
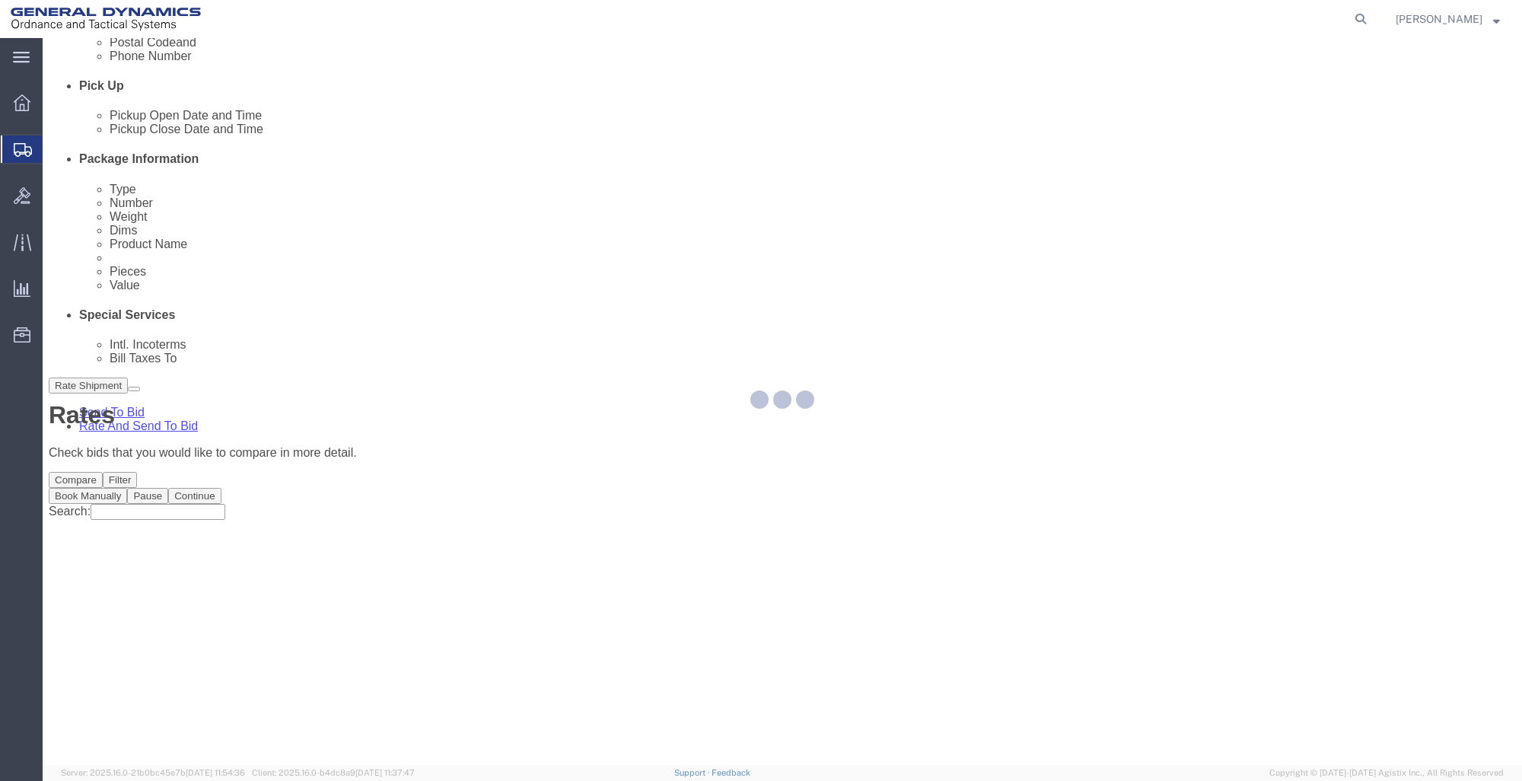
scroll to position [0, 0]
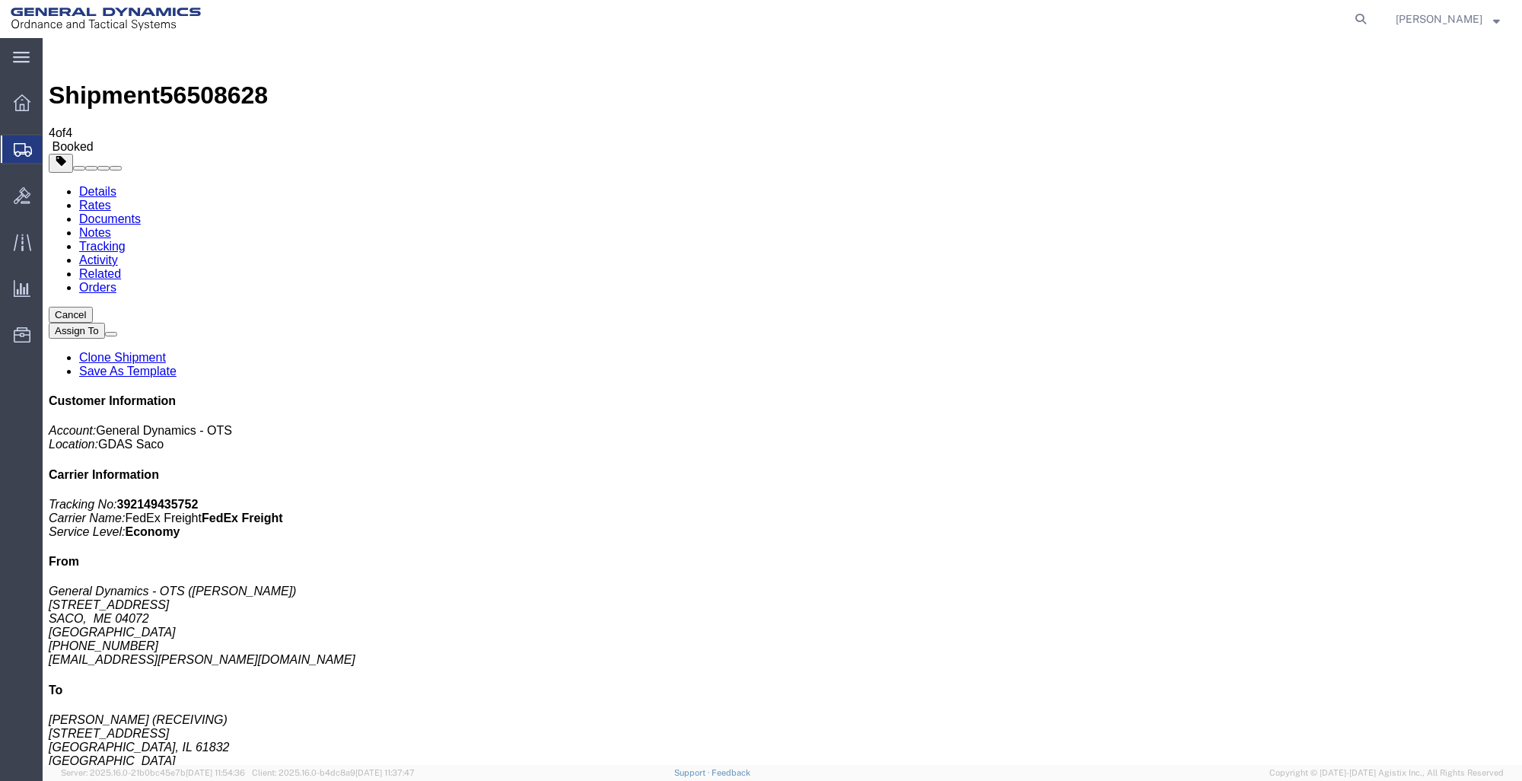
drag, startPoint x: 141, startPoint y: 242, endPoint x: 385, endPoint y: 558, distance: 399.3
click at [111, 199] on link "Rates" at bounding box center [95, 205] width 32 height 13
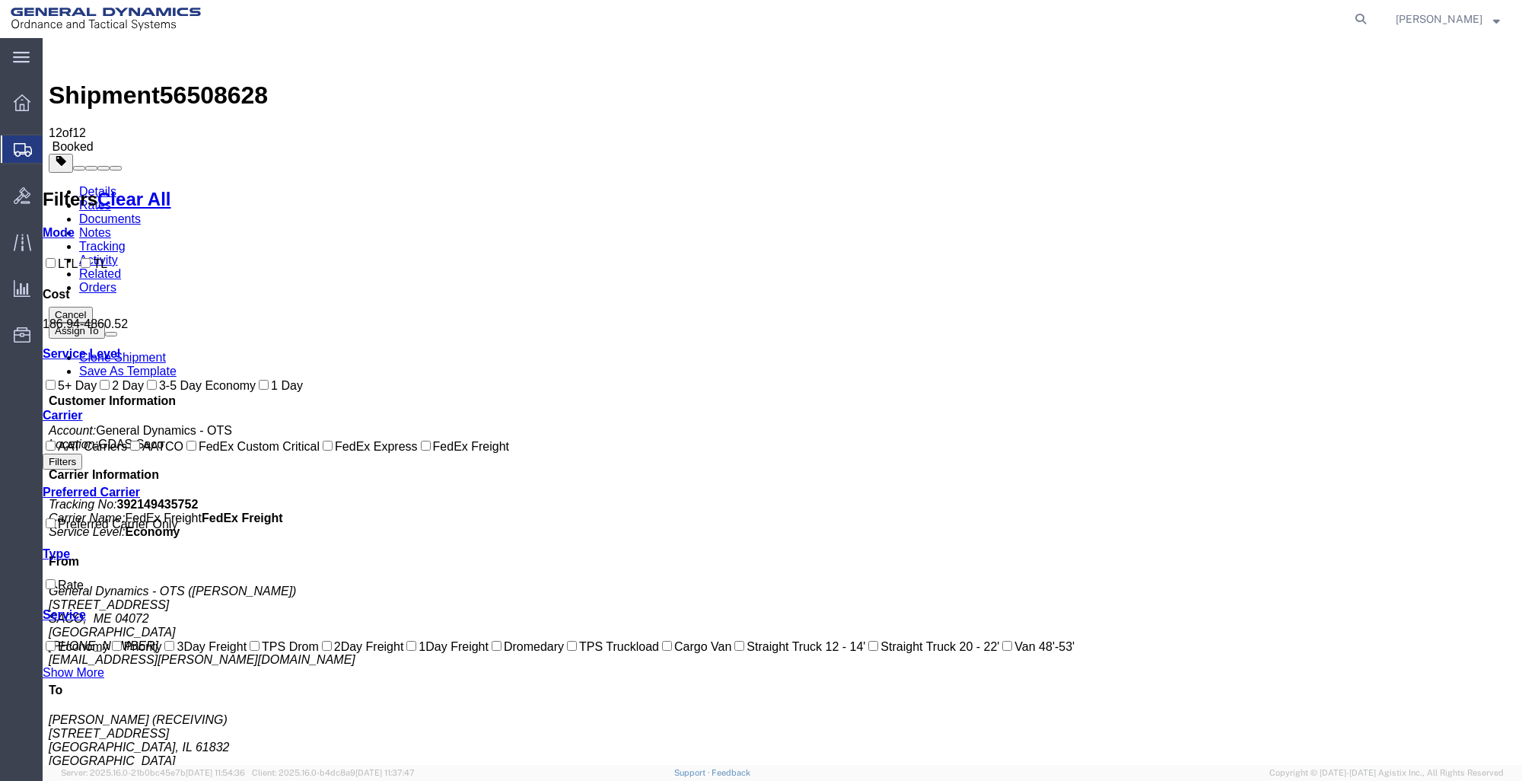
click at [107, 185] on link "Details" at bounding box center [97, 191] width 37 height 13
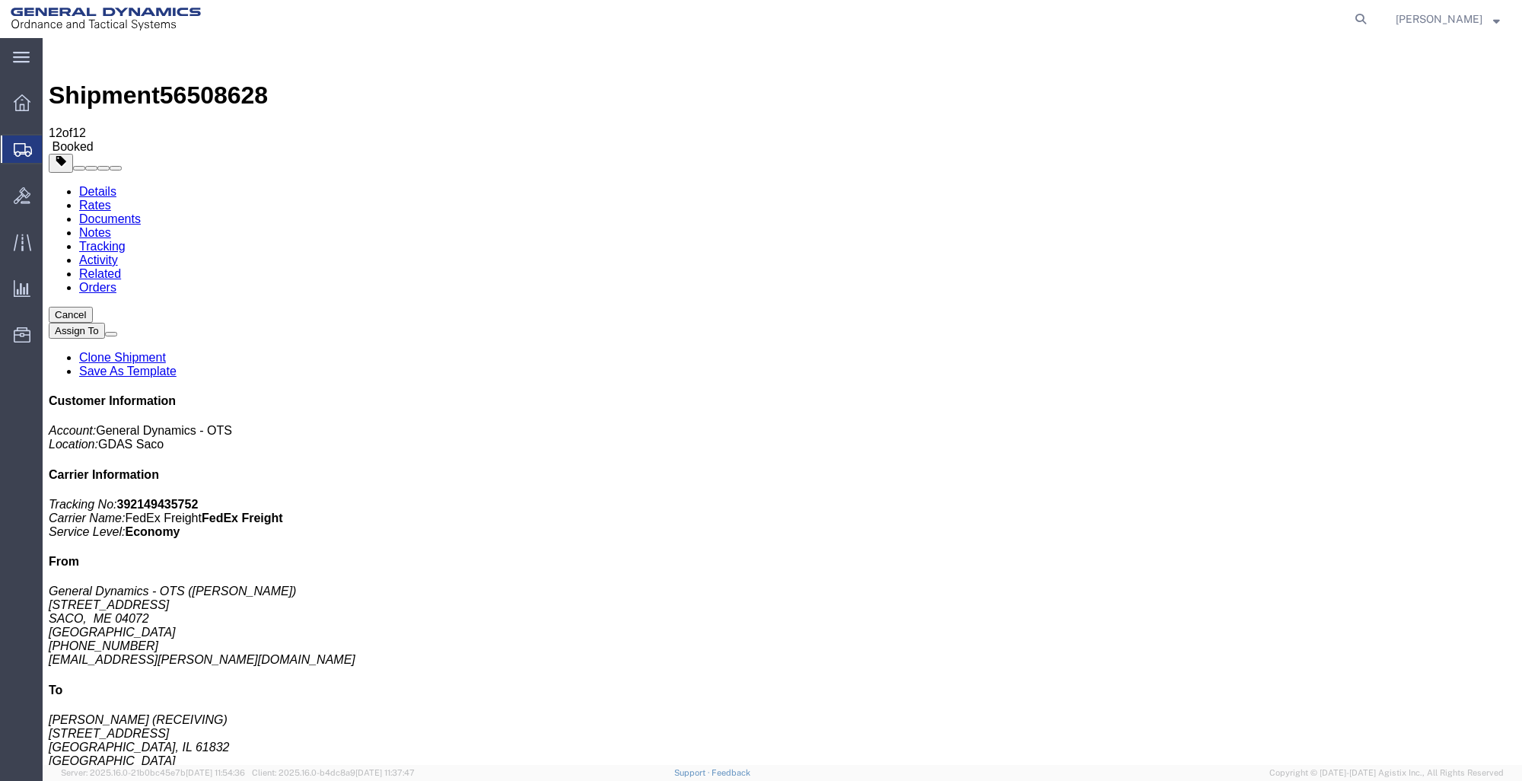
click link "Schedule pickup request"
click link "Documents"
